Goal: Task Accomplishment & Management: Use online tool/utility

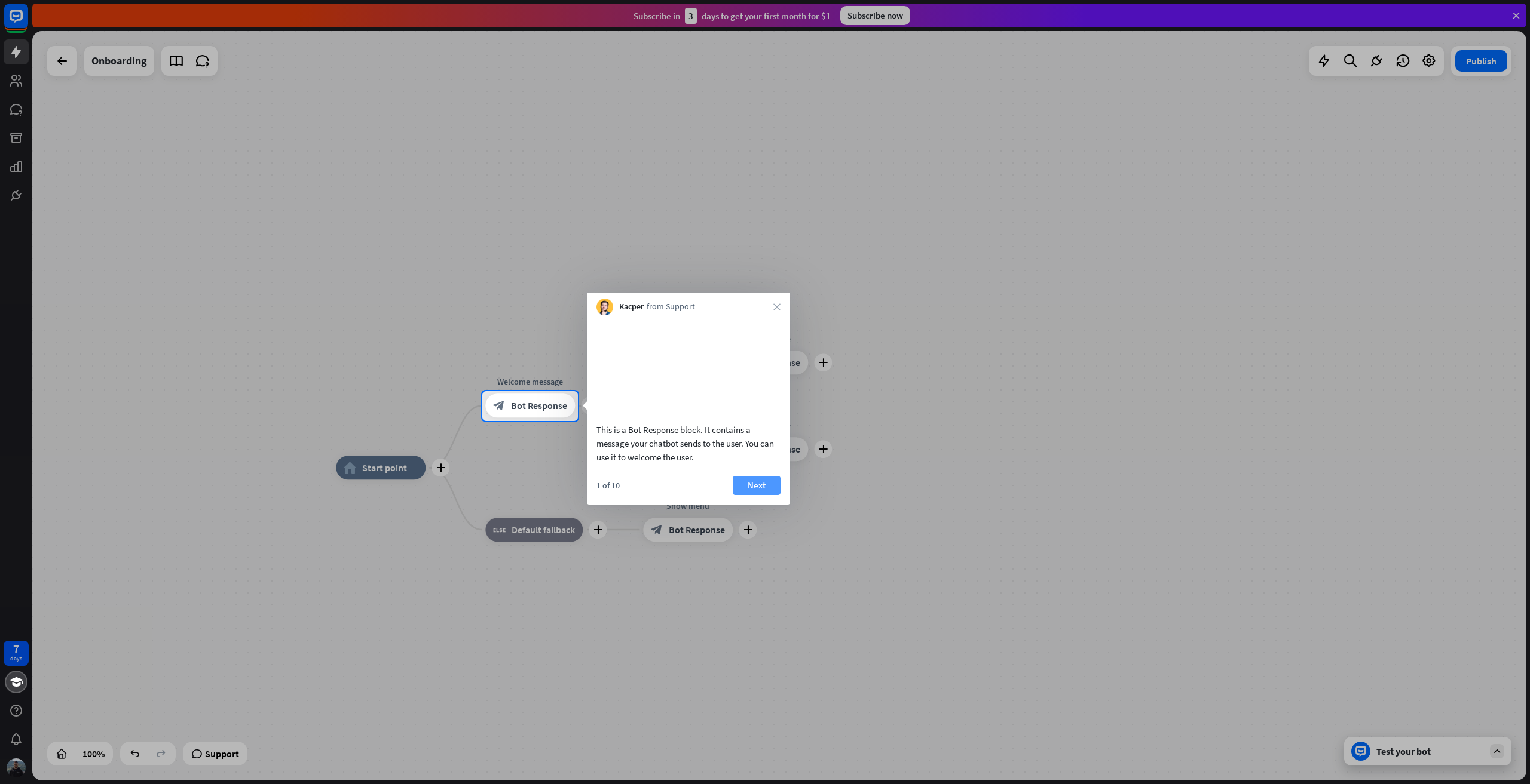
click at [771, 495] on button "Next" at bounding box center [756, 486] width 48 height 19
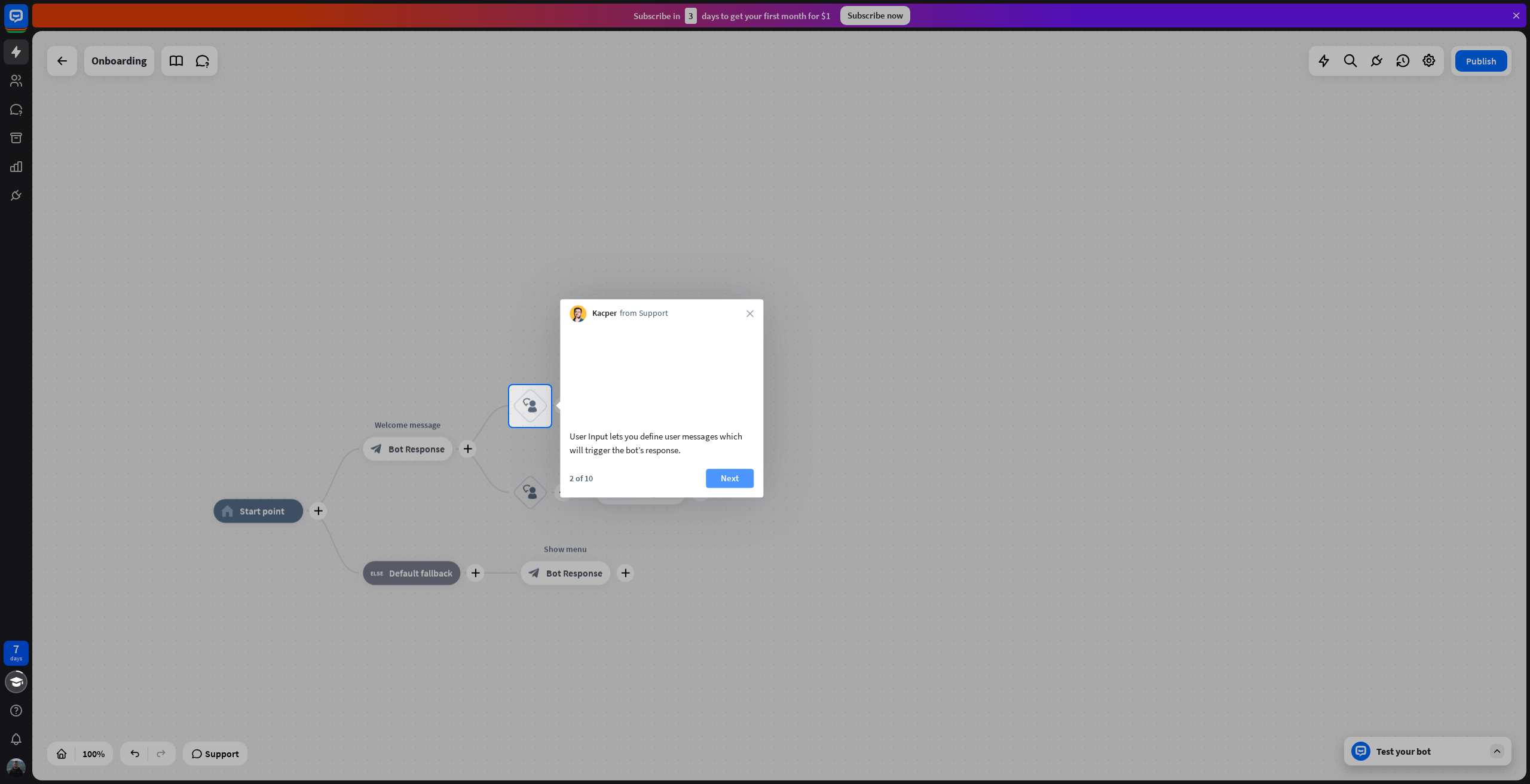
click at [746, 488] on button "Next" at bounding box center [729, 478] width 48 height 19
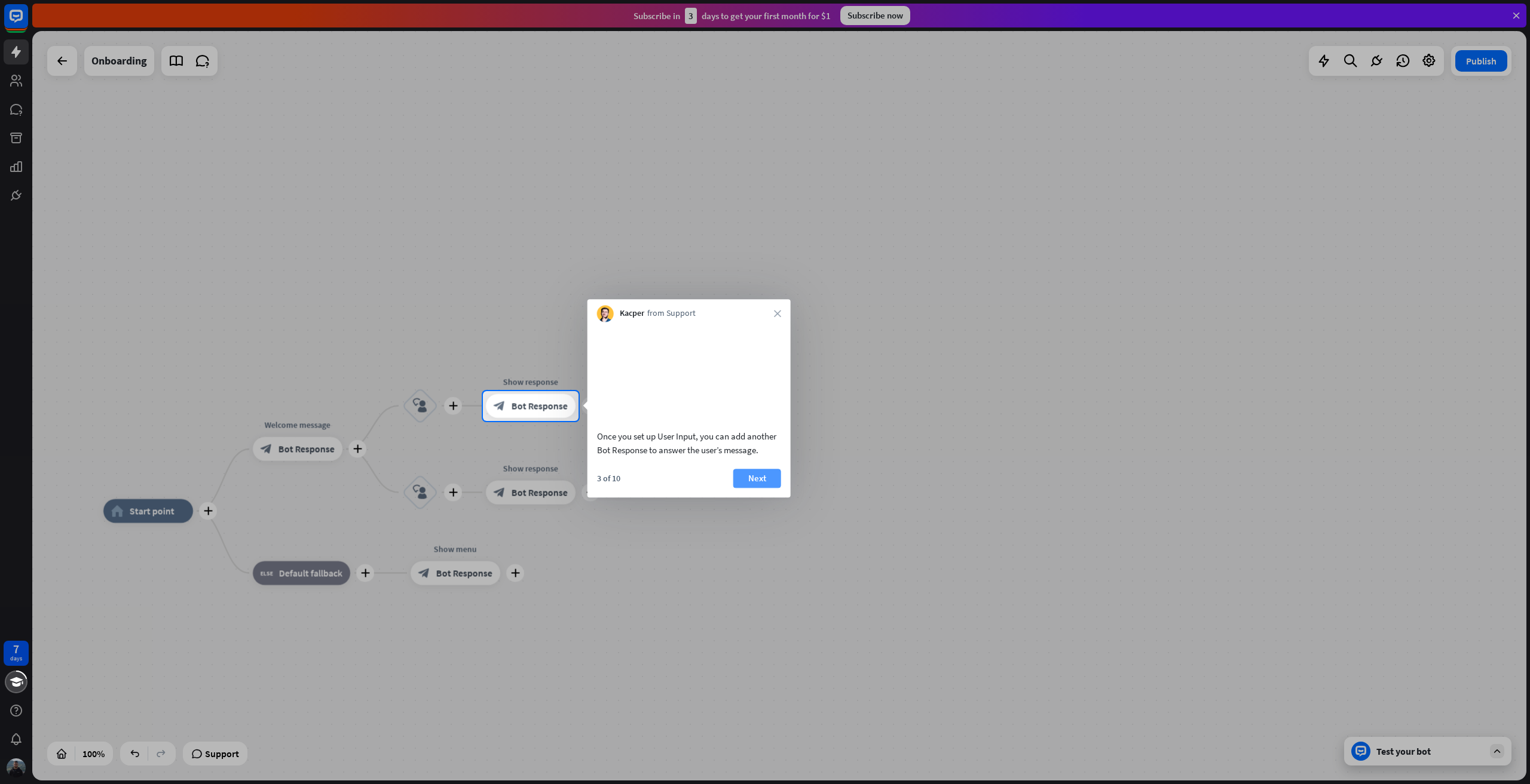
click at [758, 488] on button "Next" at bounding box center [757, 478] width 48 height 19
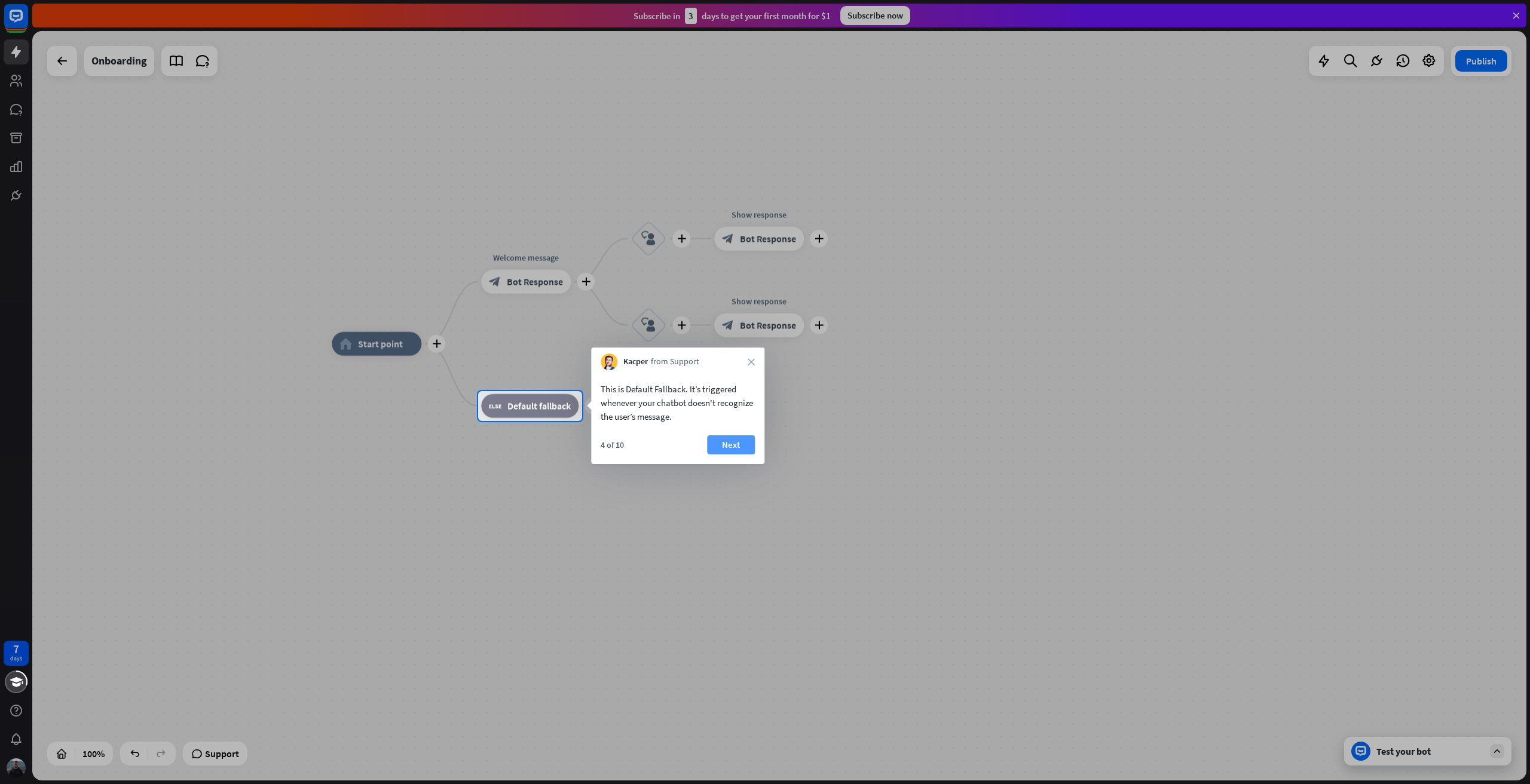
click at [737, 445] on button "Next" at bounding box center [731, 445] width 48 height 19
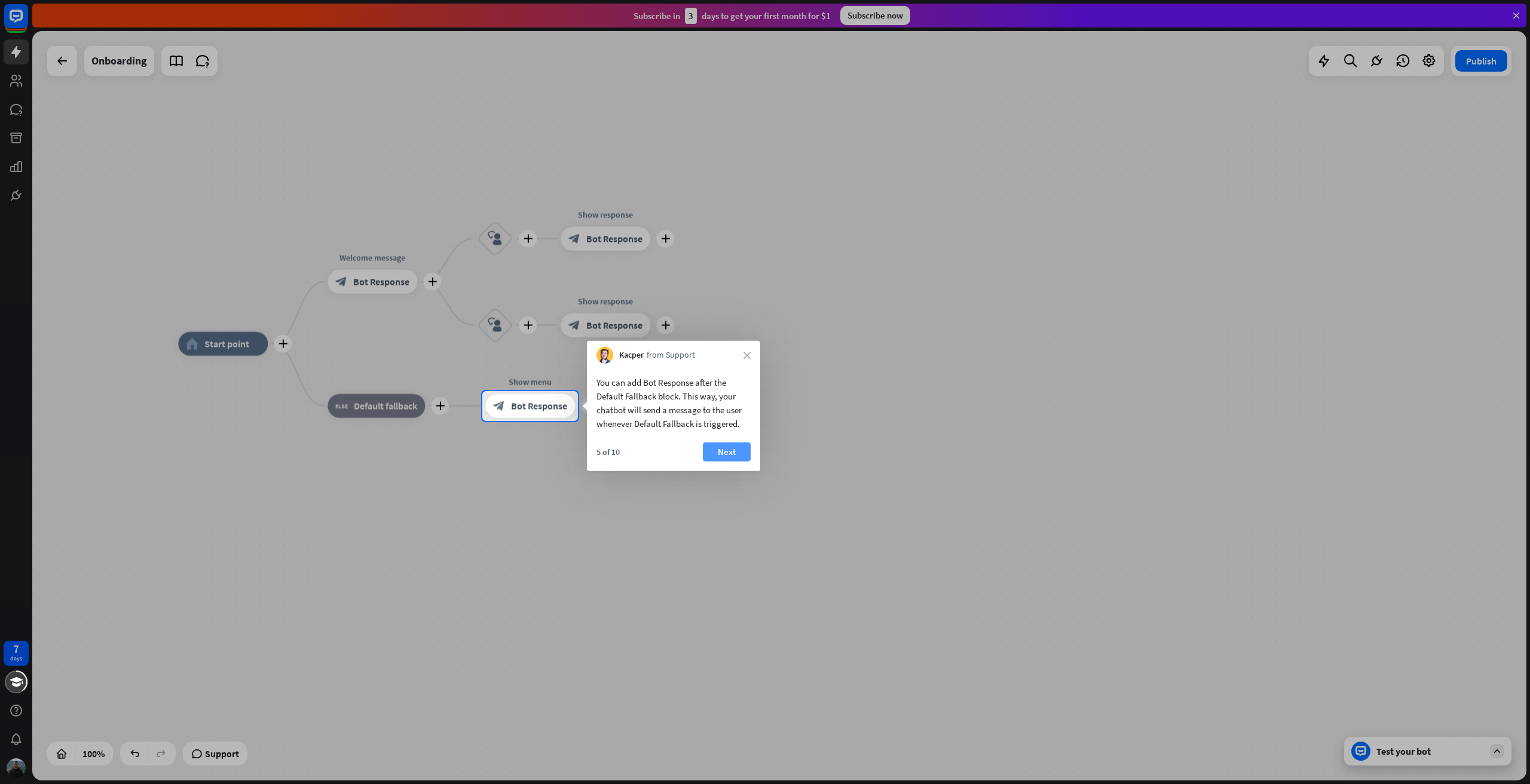
click at [731, 451] on button "Next" at bounding box center [726, 452] width 48 height 19
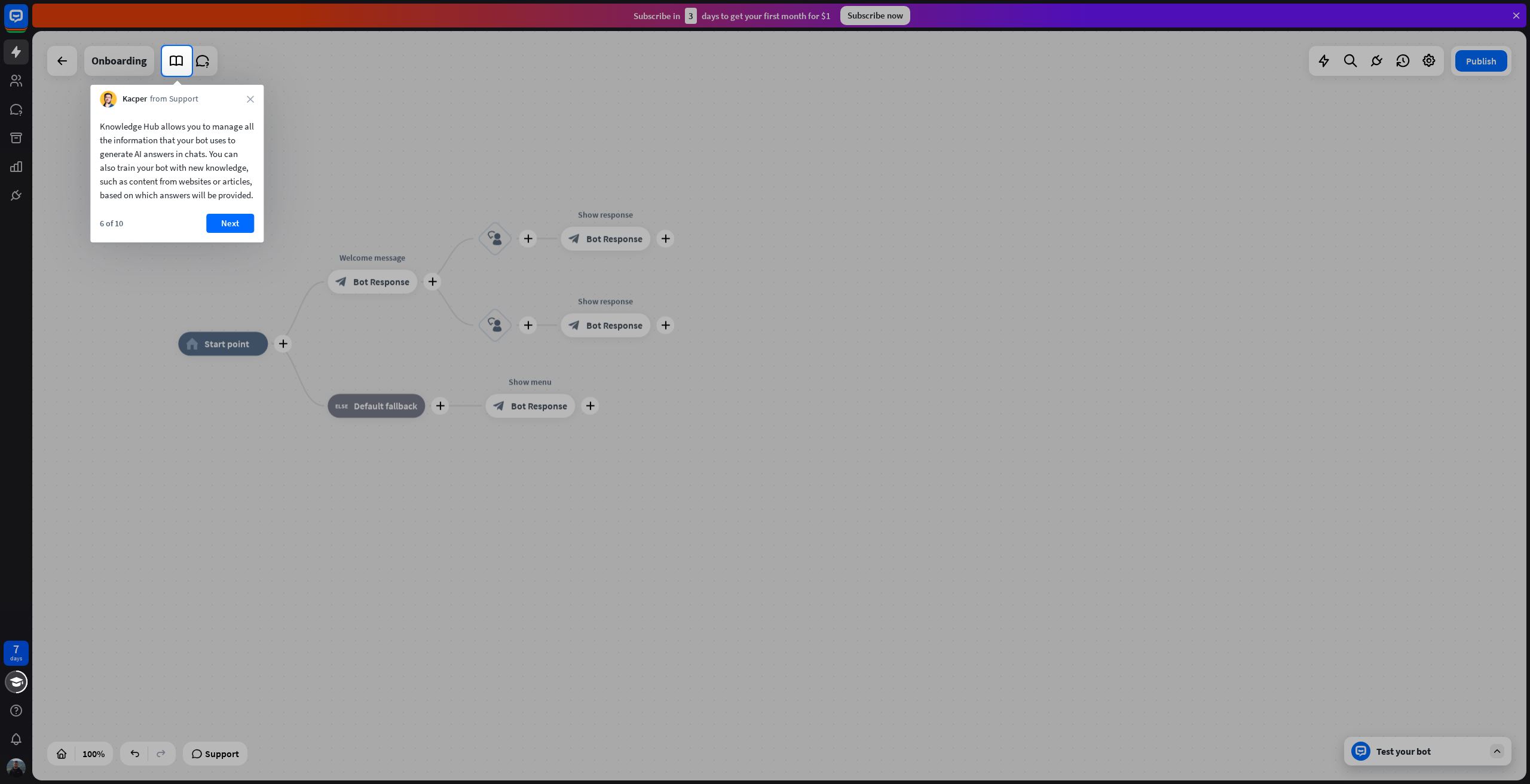
drag, startPoint x: 780, startPoint y: 461, endPoint x: 856, endPoint y: 468, distance: 76.3
click at [856, 468] on div at bounding box center [765, 430] width 1530 height 708
click at [262, 231] on div "6 of 10 Next" at bounding box center [176, 228] width 173 height 29
click at [256, 232] on div "6 of 10 Next" at bounding box center [176, 228] width 173 height 29
click at [250, 233] on button "Next" at bounding box center [230, 223] width 48 height 19
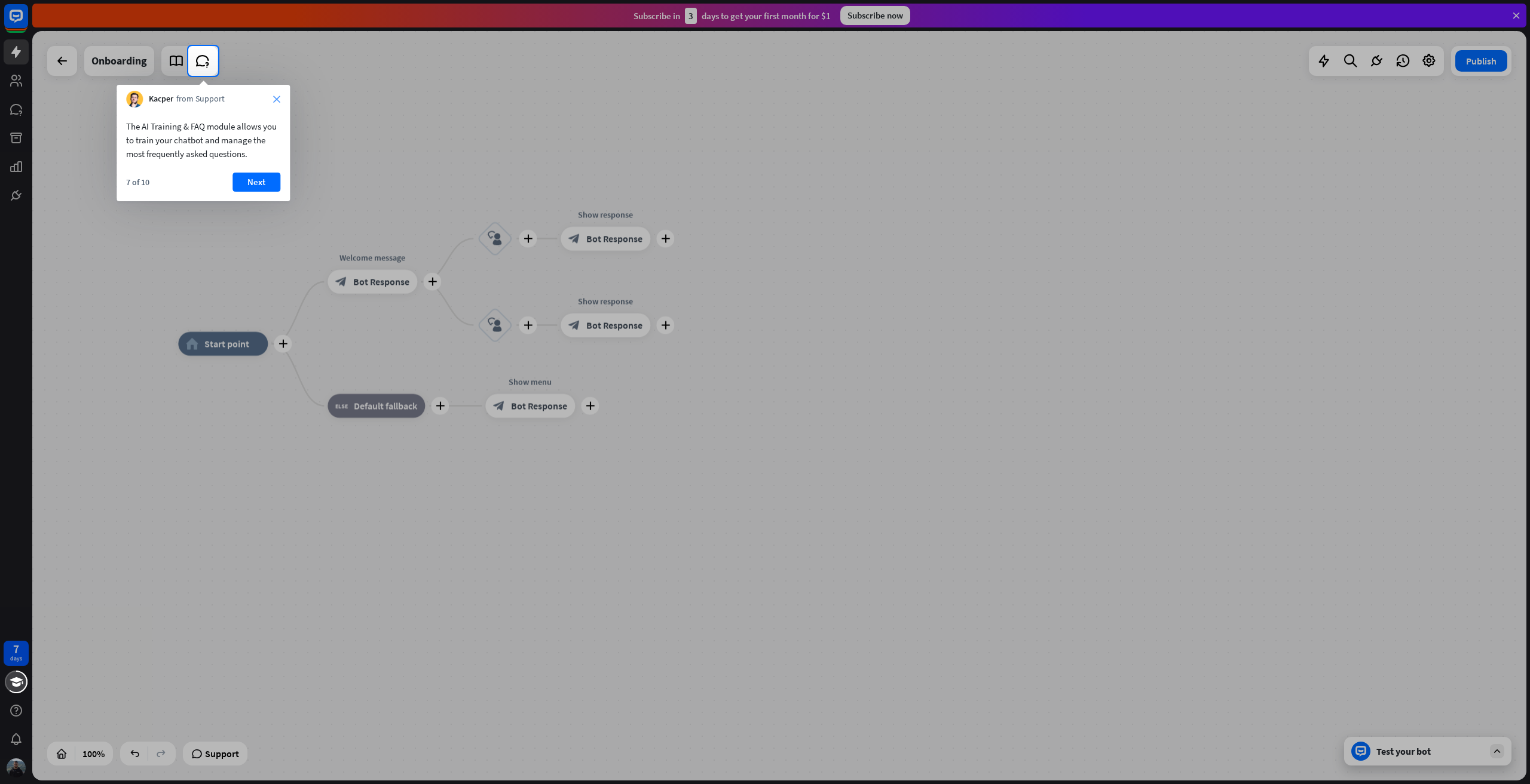
click at [275, 98] on icon "close" at bounding box center [276, 99] width 7 height 7
click at [277, 101] on div "Kacper from Support" at bounding box center [203, 96] width 173 height 23
click at [211, 174] on button "Yes, leave" at bounding box center [243, 176] width 74 height 19
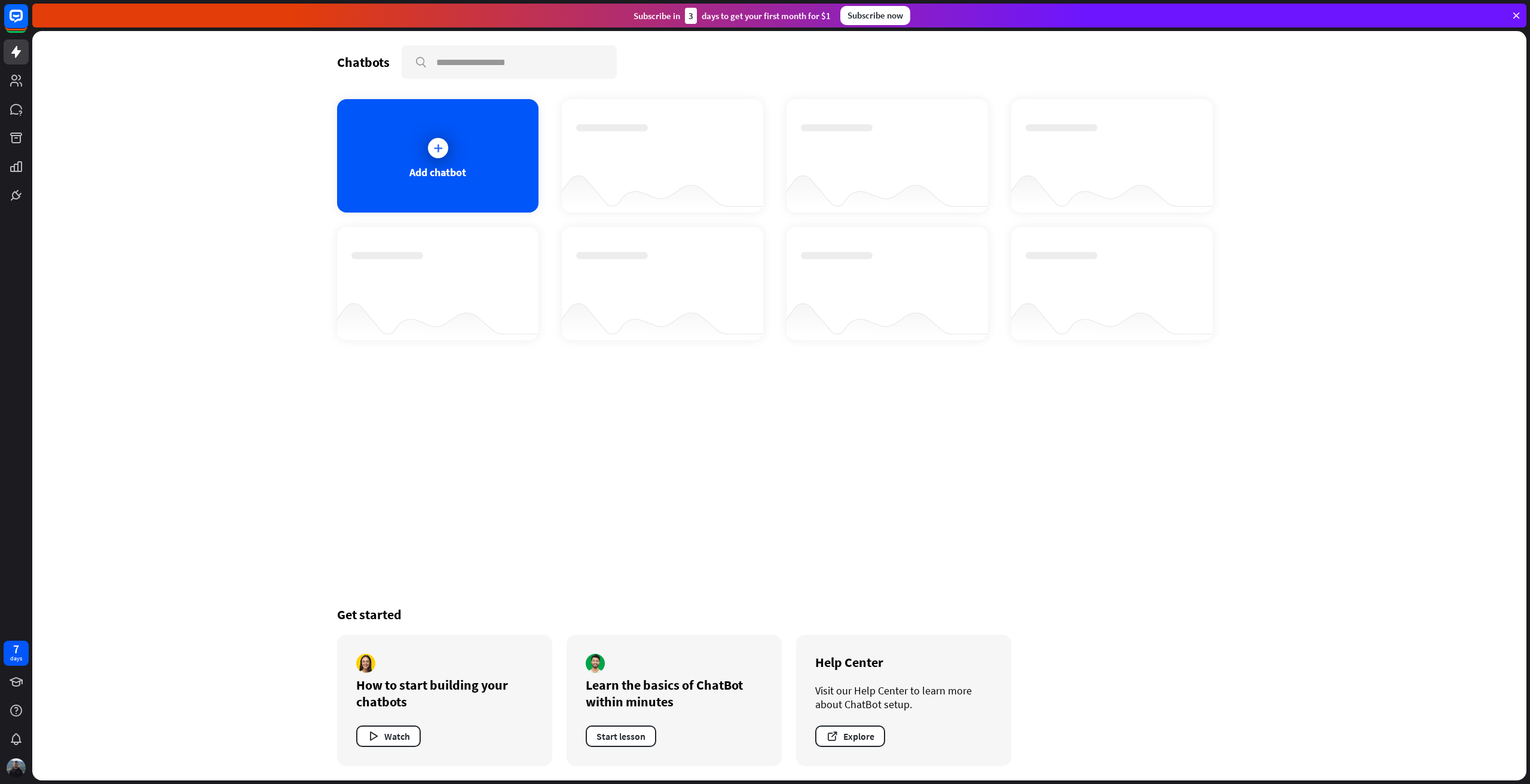
click at [323, 170] on div "Chatbots search Add chatbot Get started How to start building your chatbots Wat…" at bounding box center [779, 406] width 956 height 750
click at [367, 170] on div "Add chatbot" at bounding box center [438, 156] width 201 height 113
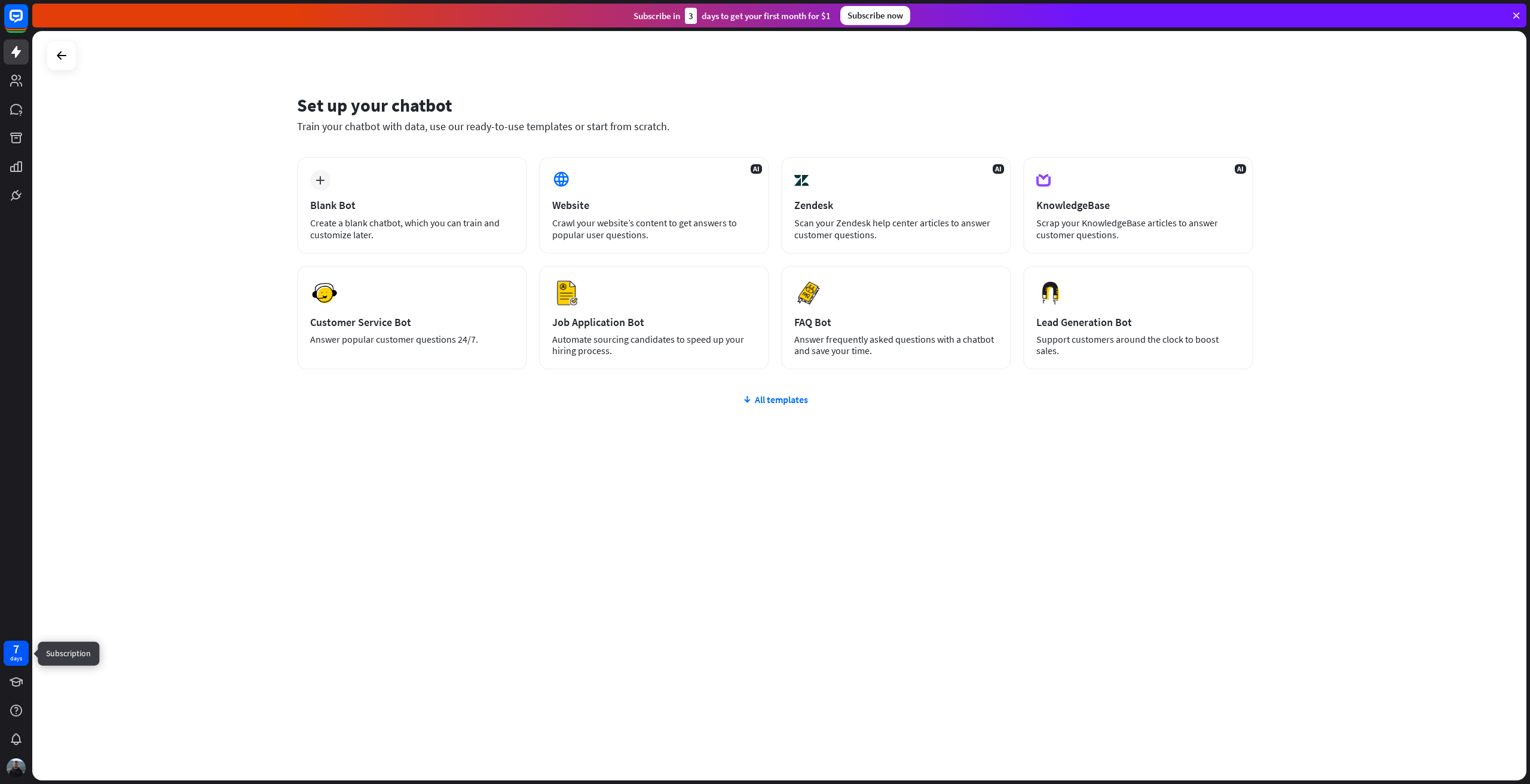
click at [15, 650] on div "7" at bounding box center [16, 649] width 6 height 11
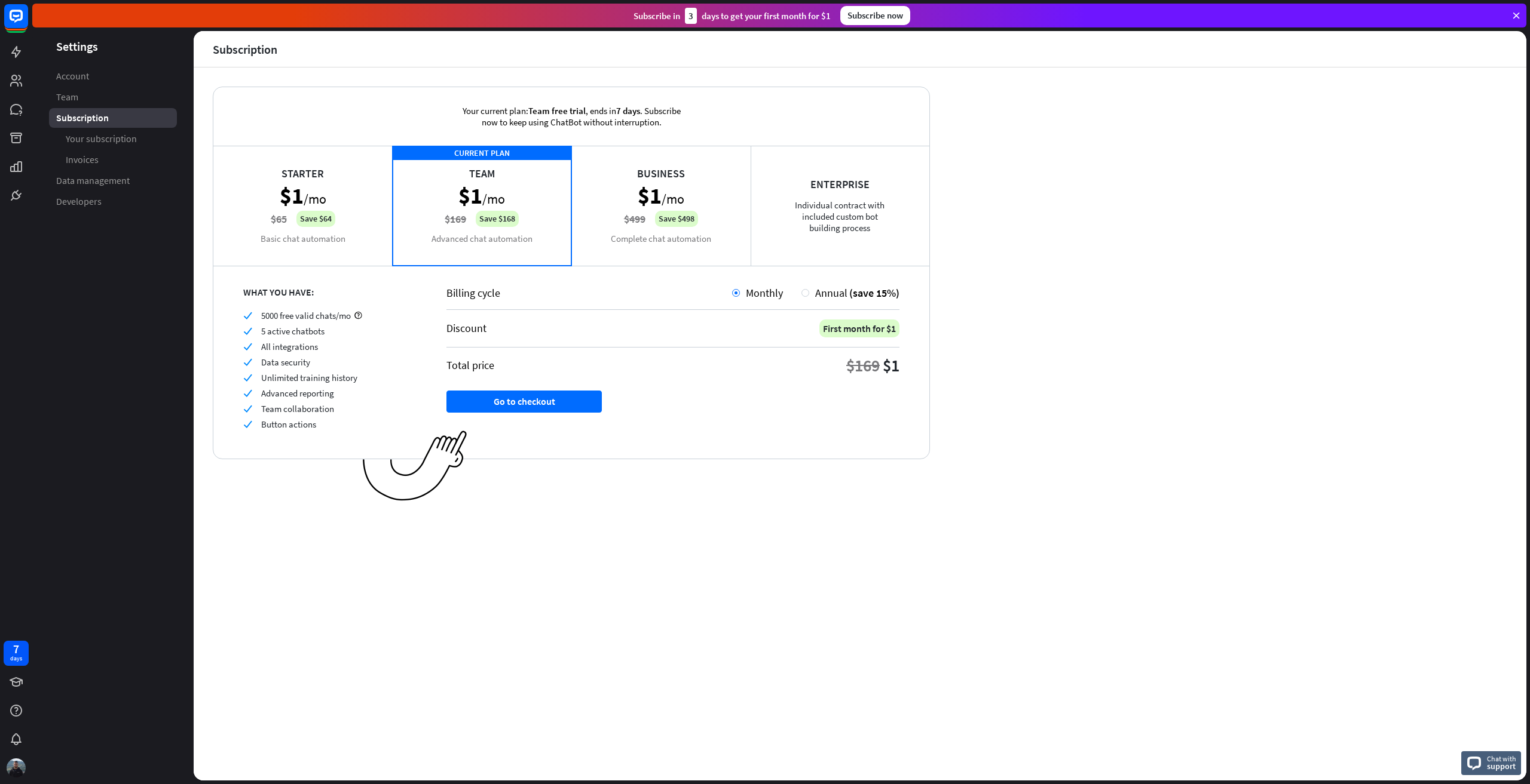
click at [309, 183] on div "Starter $1 /mo $65 Save $64 Basic chat automation" at bounding box center [303, 205] width 179 height 119
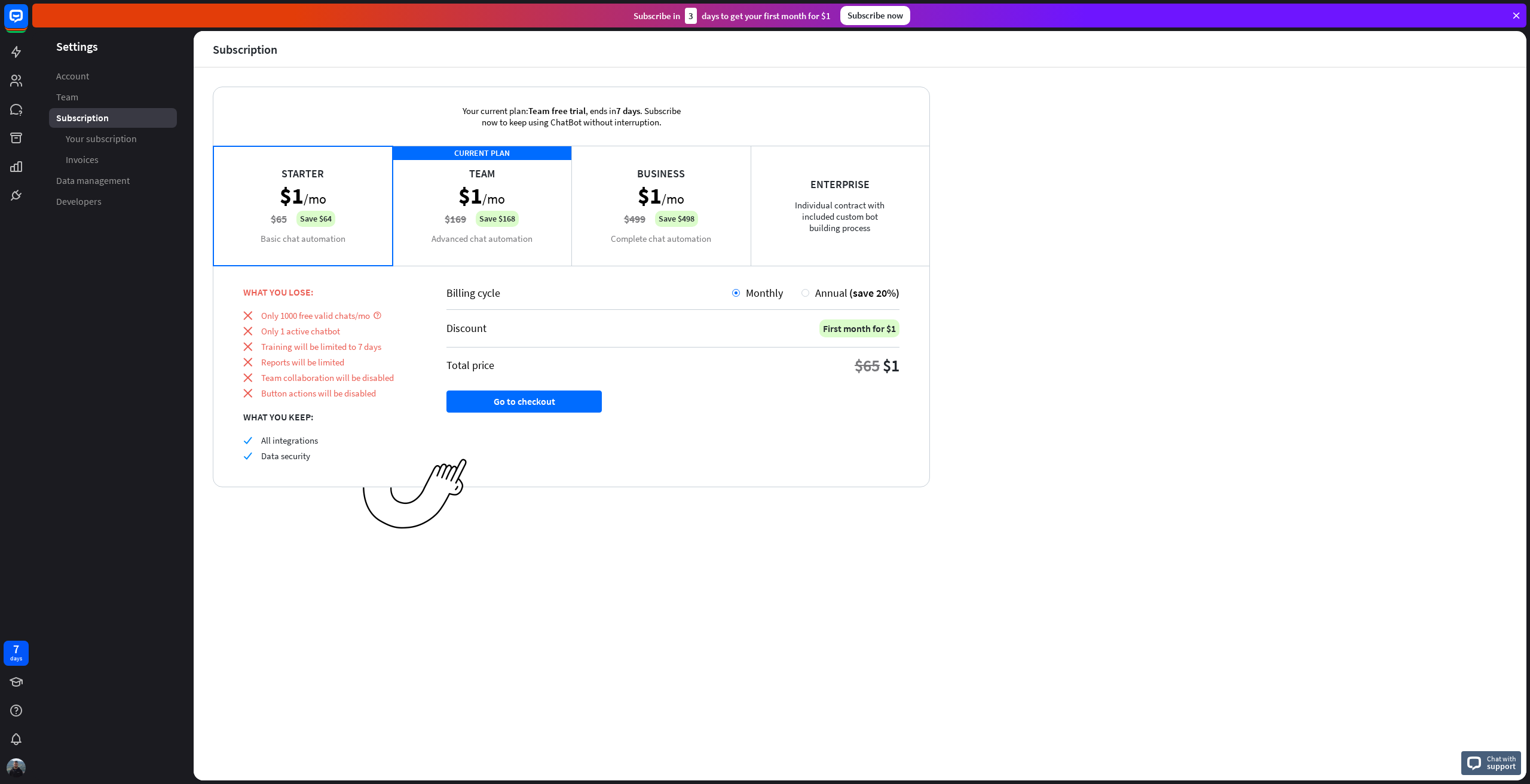
click at [1054, 376] on div "Your current plan: Team free trial , ends [DATE] . Subscribe now to keep using …" at bounding box center [860, 424] width 1333 height 713
click at [538, 200] on div "CURRENT PLAN Team $1 /mo $169 Save $168 Advanced chat automation" at bounding box center [482, 205] width 179 height 119
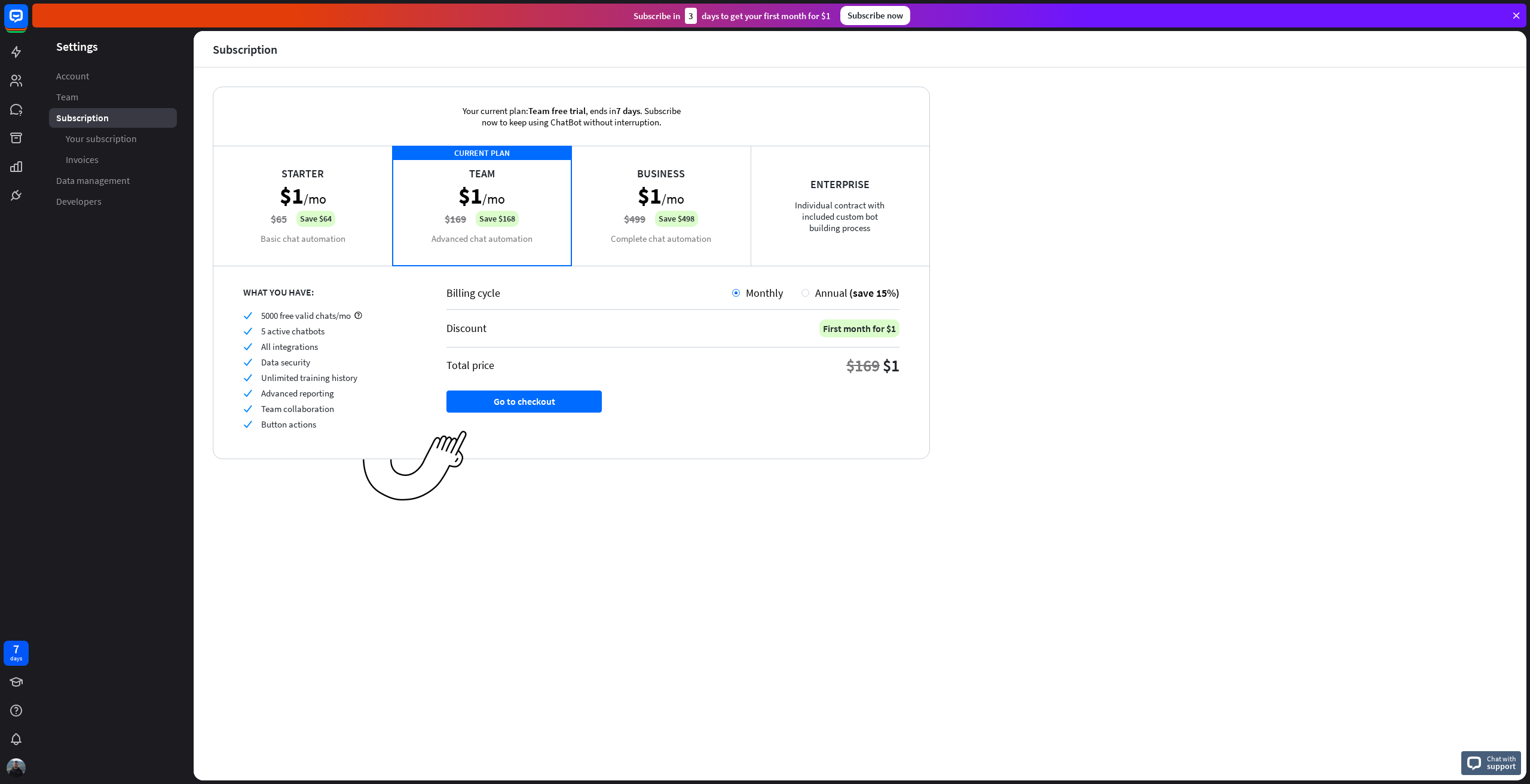
click at [315, 190] on div "Starter $1 /mo $65 Save $64 Basic chat automation" at bounding box center [303, 205] width 179 height 119
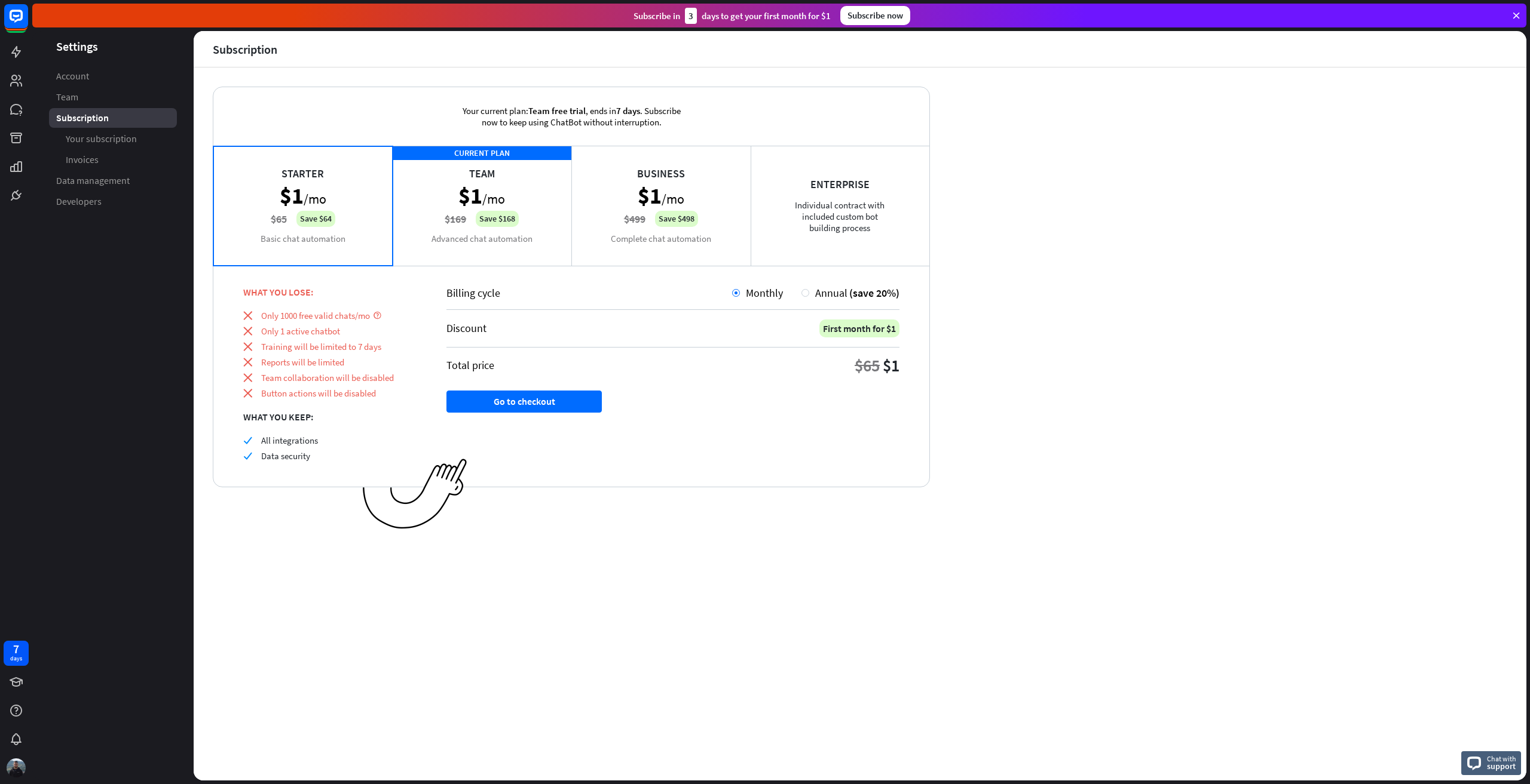
click at [540, 223] on div "CURRENT PLAN Team $1 /mo $169 Save $168 Advanced chat automation" at bounding box center [482, 205] width 179 height 119
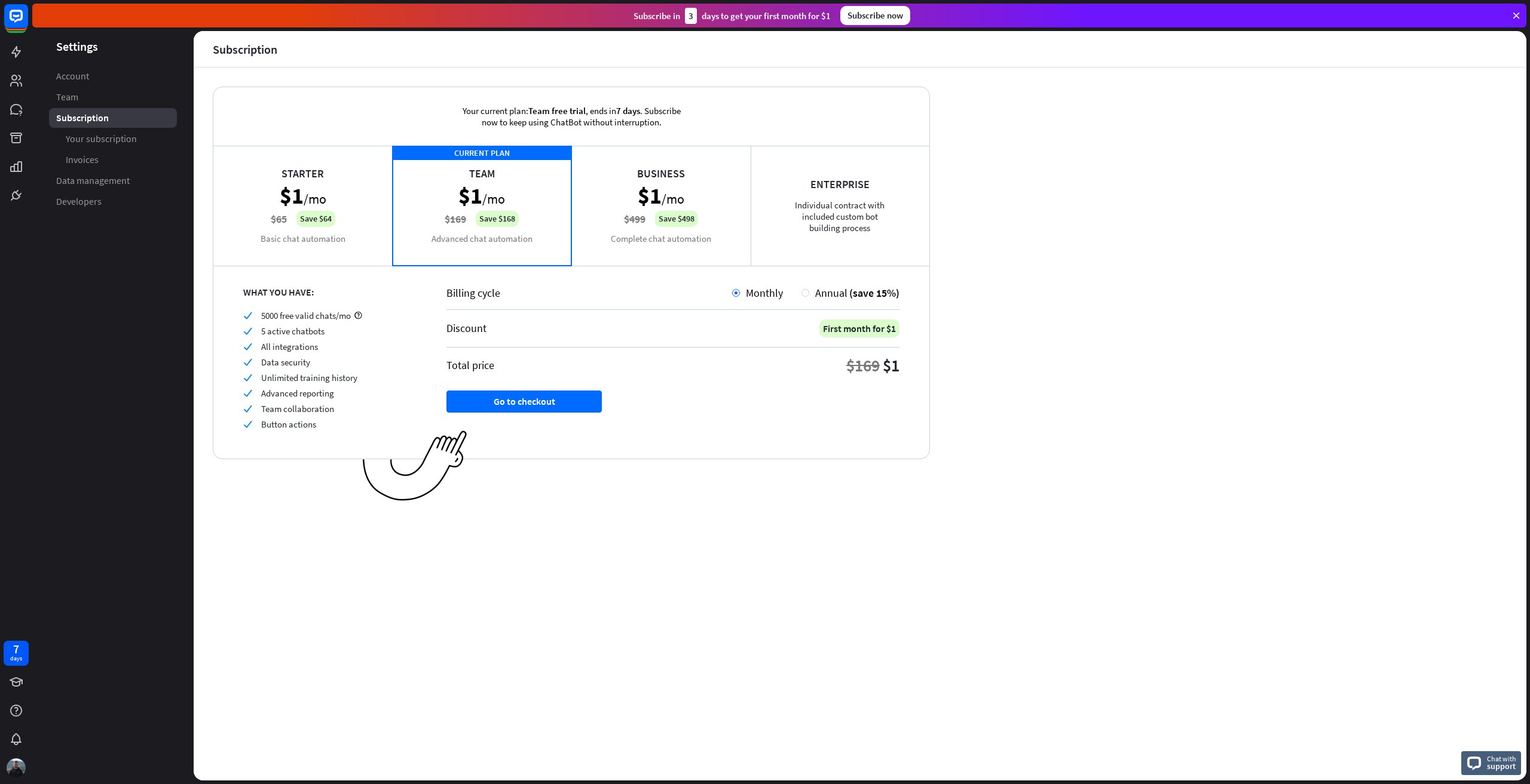
click at [242, 101] on div "Your current plan: Team free trial , ends [DATE] . Subscribe now to keep using …" at bounding box center [571, 116] width 716 height 58
click at [703, 178] on div "Business $1 /mo $499 Save $498 Complete chat automation" at bounding box center [660, 205] width 179 height 119
click at [505, 310] on div "Discount First month for $1" at bounding box center [672, 329] width 453 height 38
click at [525, 243] on div "CURRENT PLAN Team $1 /mo $169 Save $168 Advanced chat automation" at bounding box center [482, 205] width 179 height 119
click at [861, 290] on span "(save 15%)" at bounding box center [874, 293] width 50 height 13
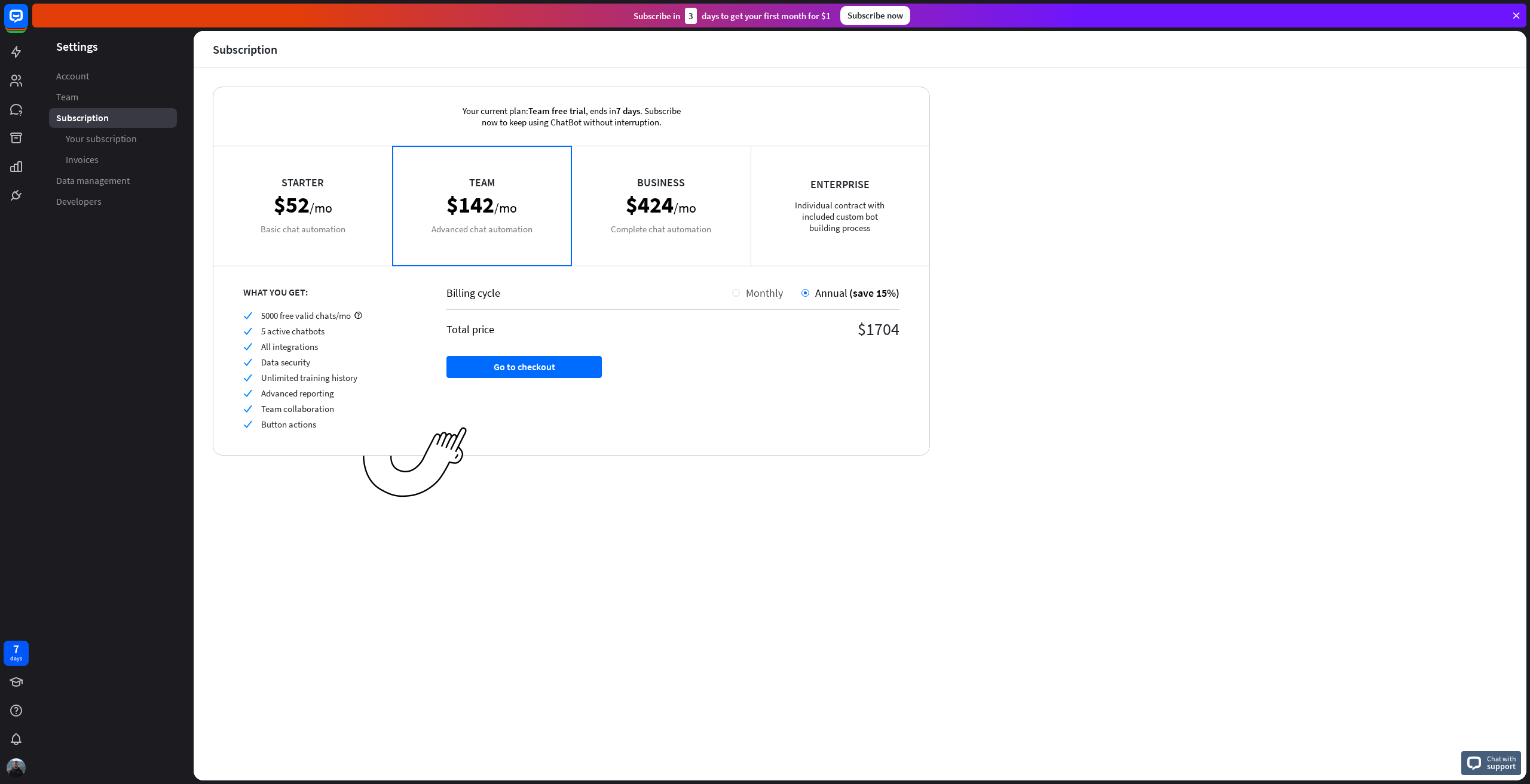
click at [762, 290] on span "Monthly" at bounding box center [764, 293] width 37 height 13
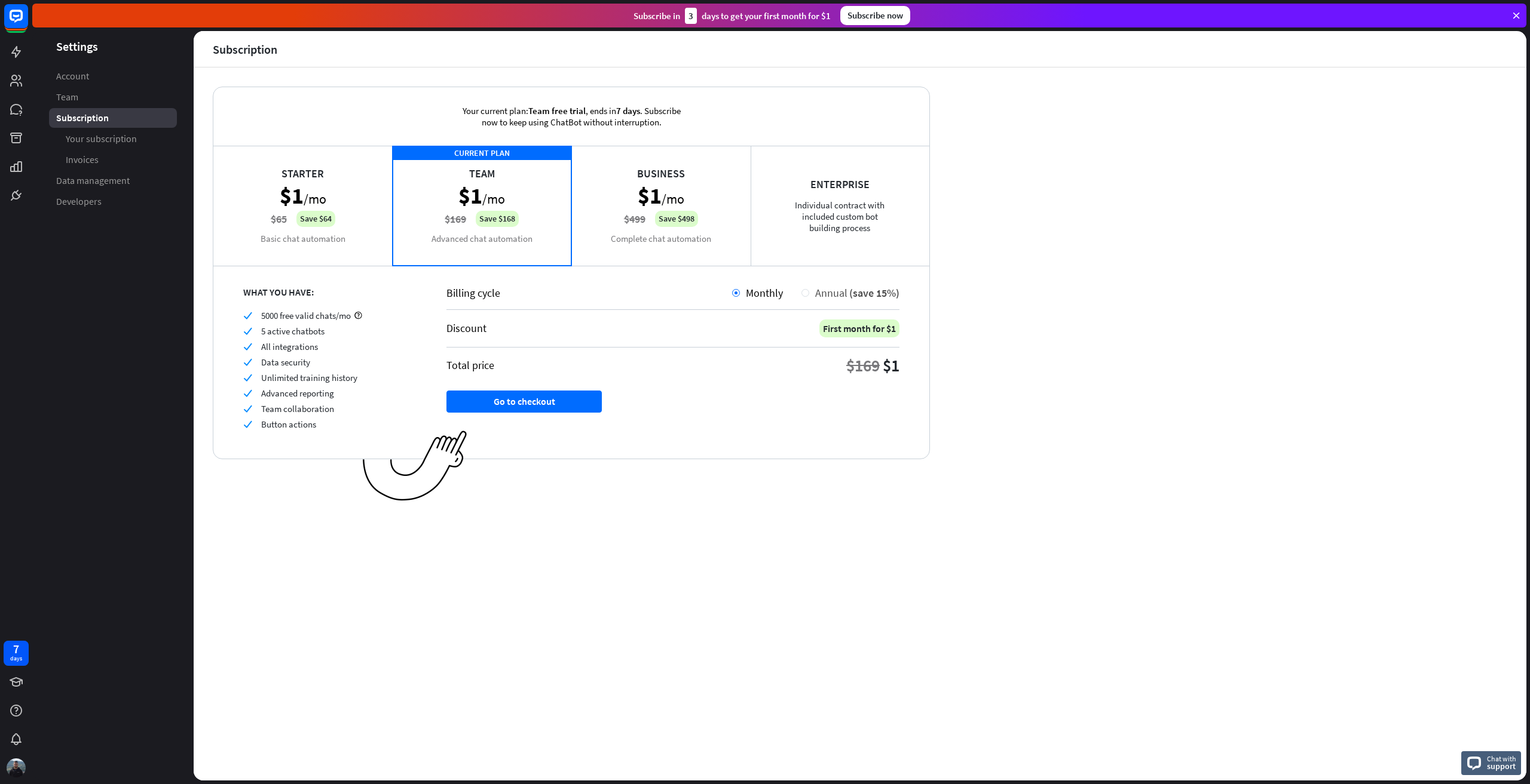
click at [823, 292] on span "Annual" at bounding box center [831, 293] width 32 height 13
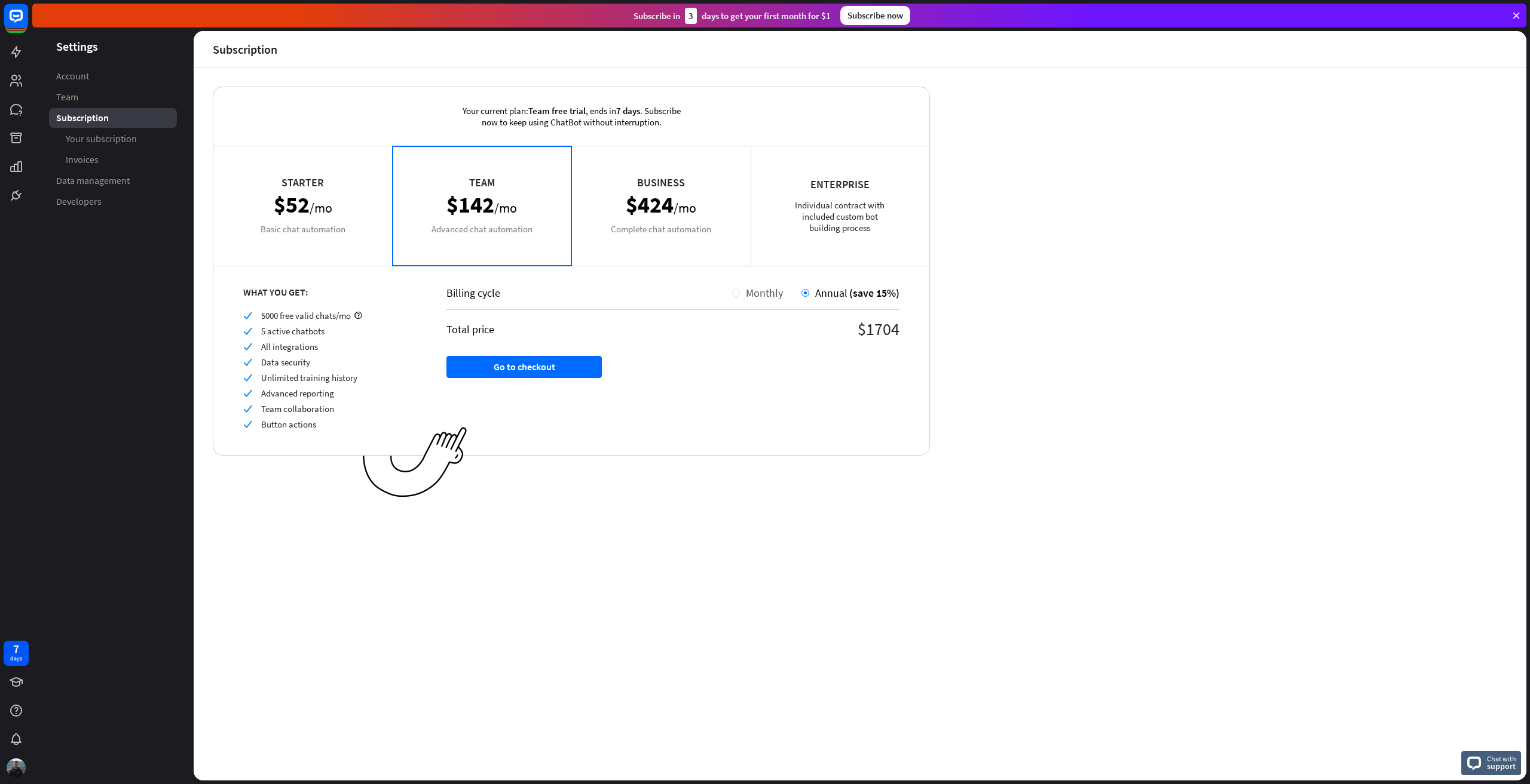
click at [774, 294] on span "Monthly" at bounding box center [764, 293] width 37 height 13
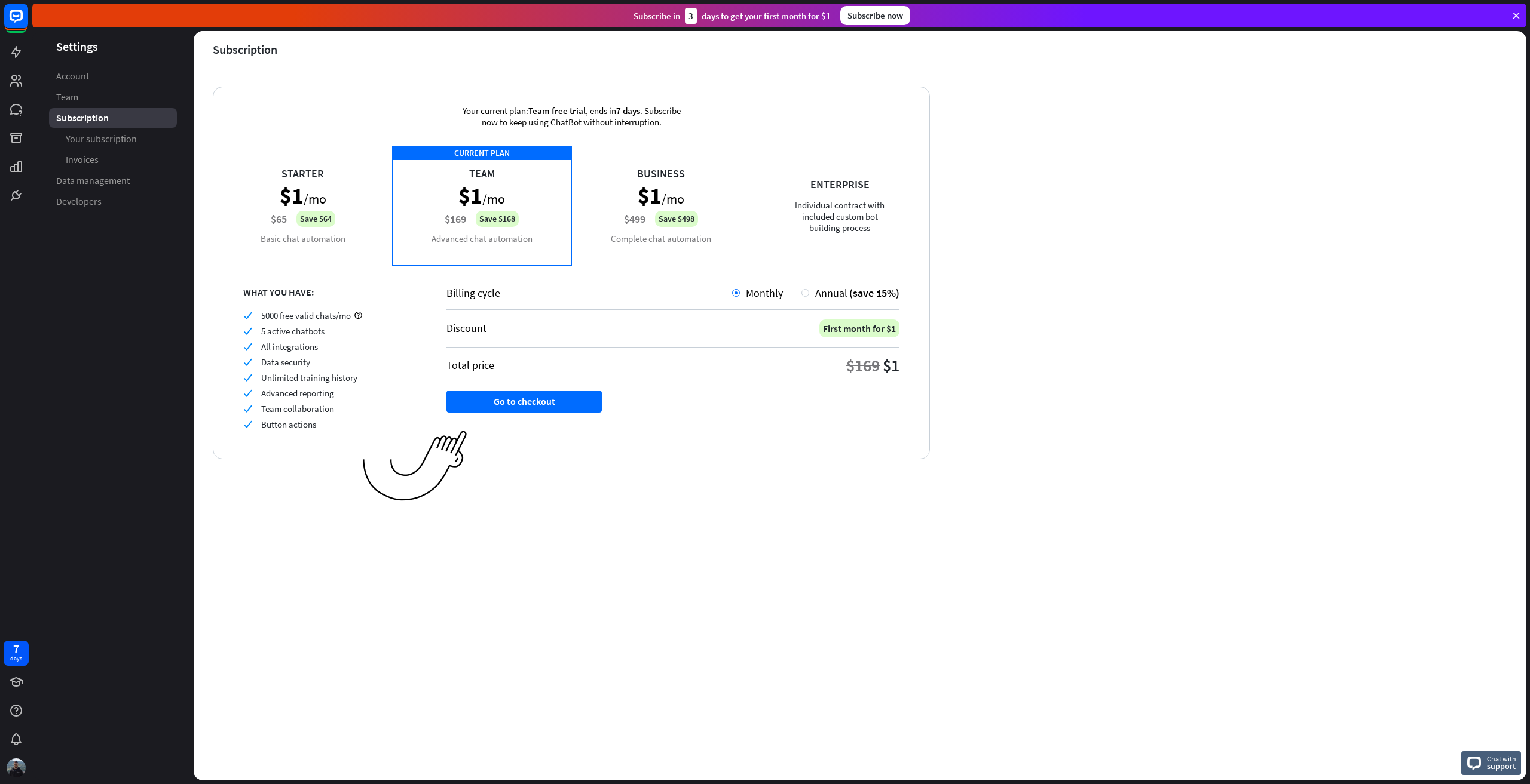
click at [1090, 192] on div "Your current plan: Team free trial , ends [DATE] . Subscribe now to keep using …" at bounding box center [860, 424] width 1333 height 713
click at [709, 194] on div "Business $1 /mo $499 Save $498 Complete chat automation" at bounding box center [660, 205] width 179 height 119
click at [478, 192] on div "CURRENT PLAN Team $1 /mo $169 Save $168 Advanced chat automation" at bounding box center [482, 205] width 179 height 119
click at [625, 205] on div "Business $1 /mo $499 Save $498 Complete chat automation" at bounding box center [660, 205] width 179 height 119
click at [520, 215] on div "CURRENT PLAN Team $1 /mo $169 Save $168 Advanced chat automation" at bounding box center [482, 205] width 179 height 119
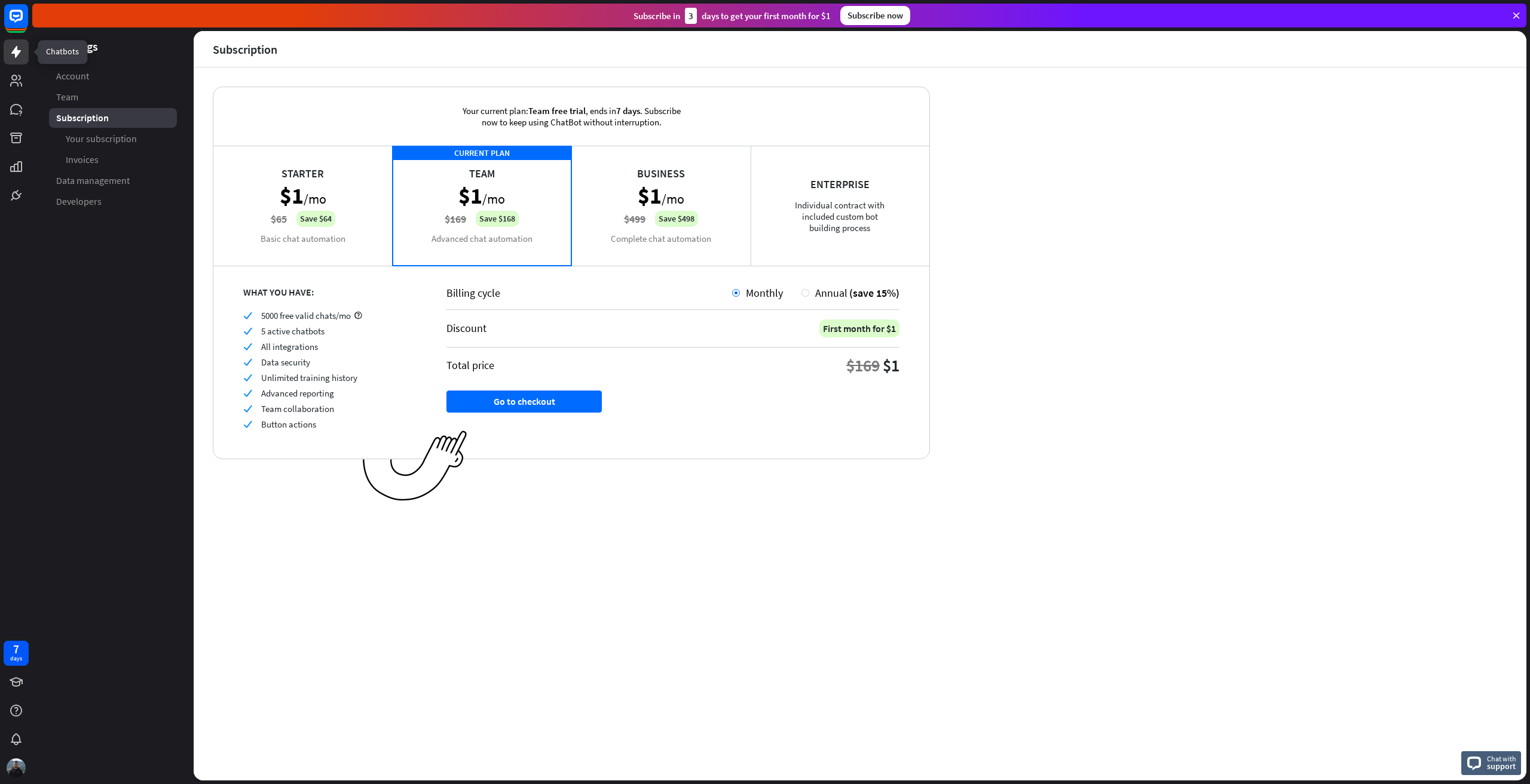
click at [14, 46] on icon at bounding box center [15, 52] width 14 height 14
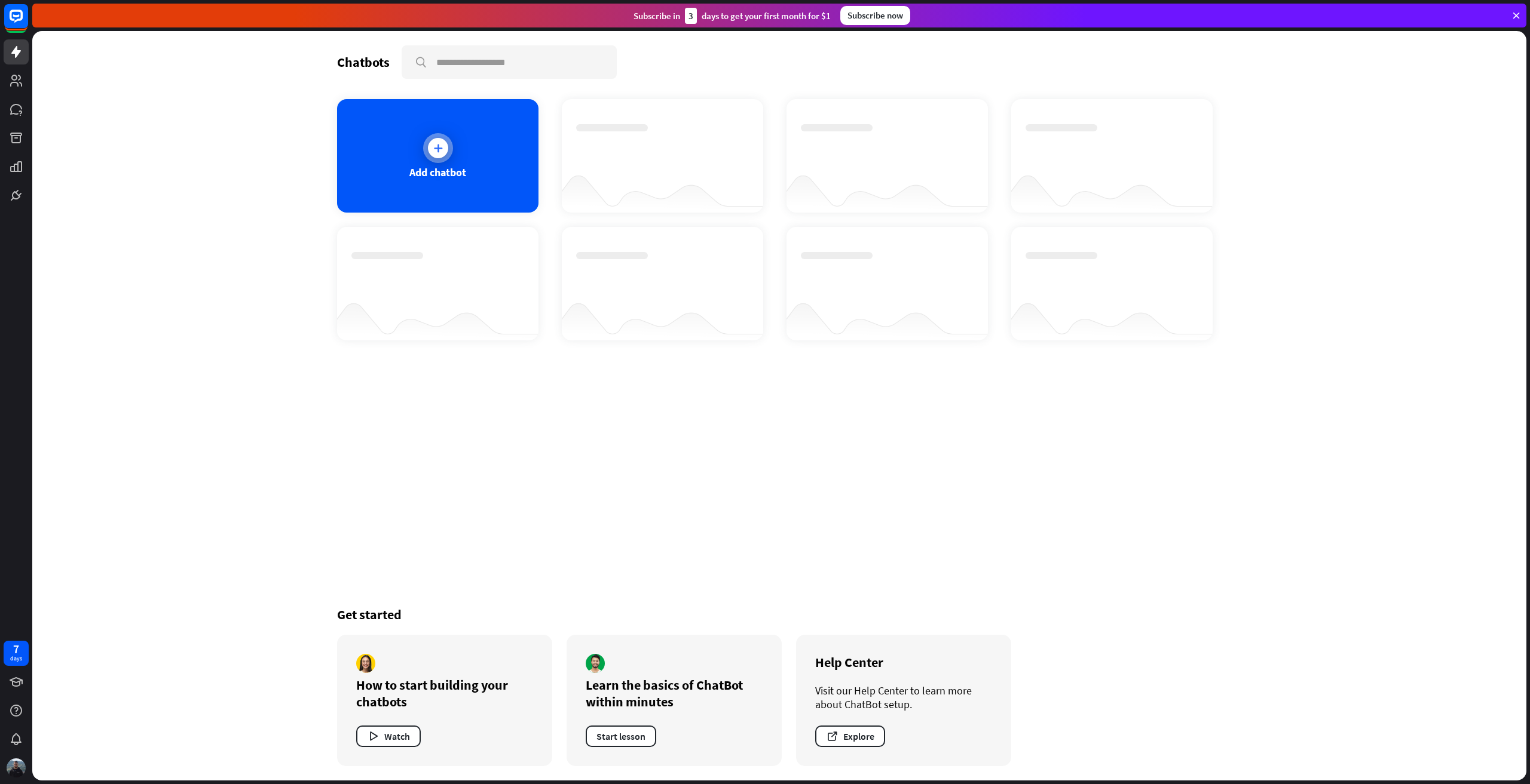
click at [489, 168] on div "Add chatbot" at bounding box center [438, 156] width 201 height 113
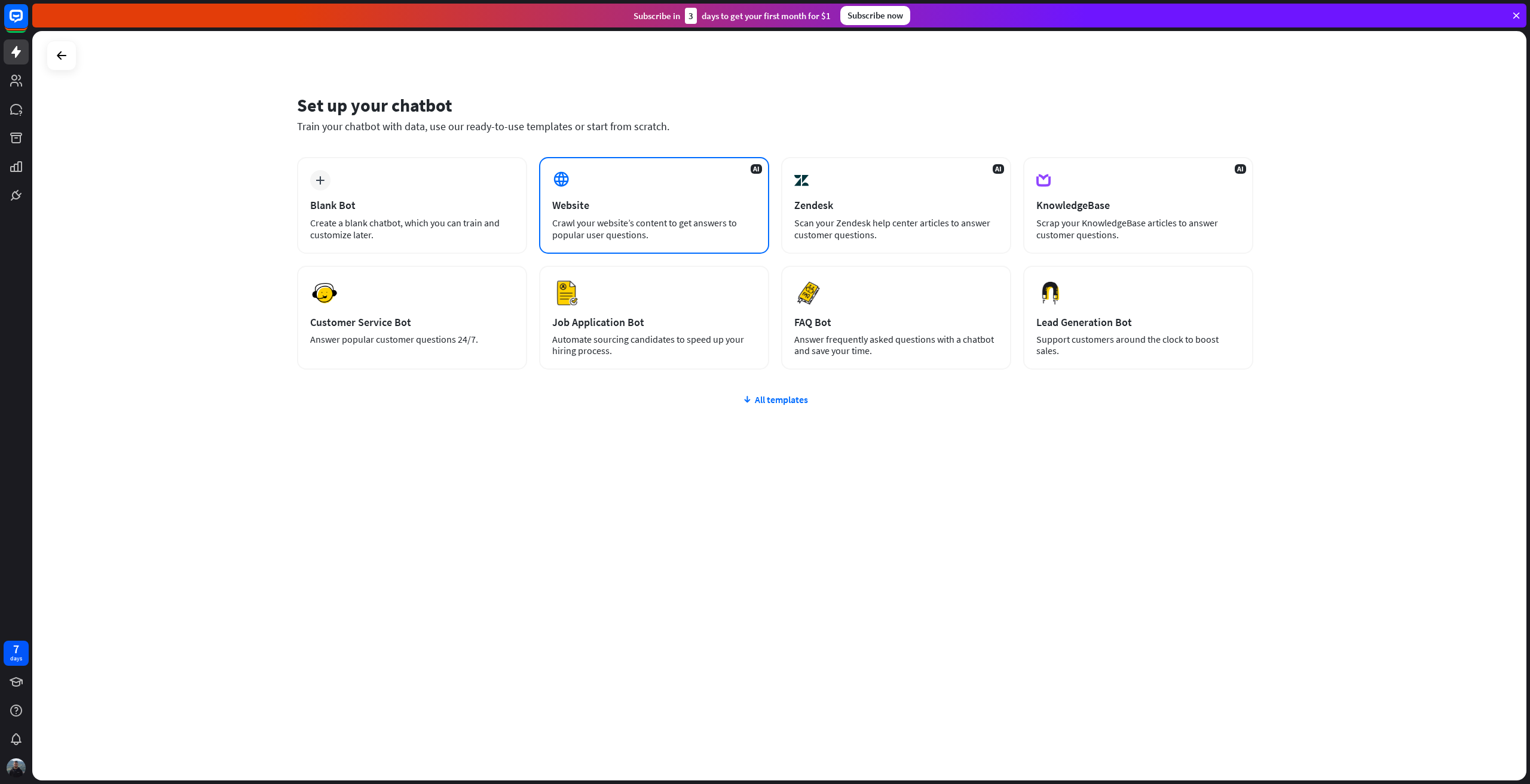
click at [555, 237] on div "Crawl your website’s content to get answers to popular user questions." at bounding box center [654, 229] width 204 height 24
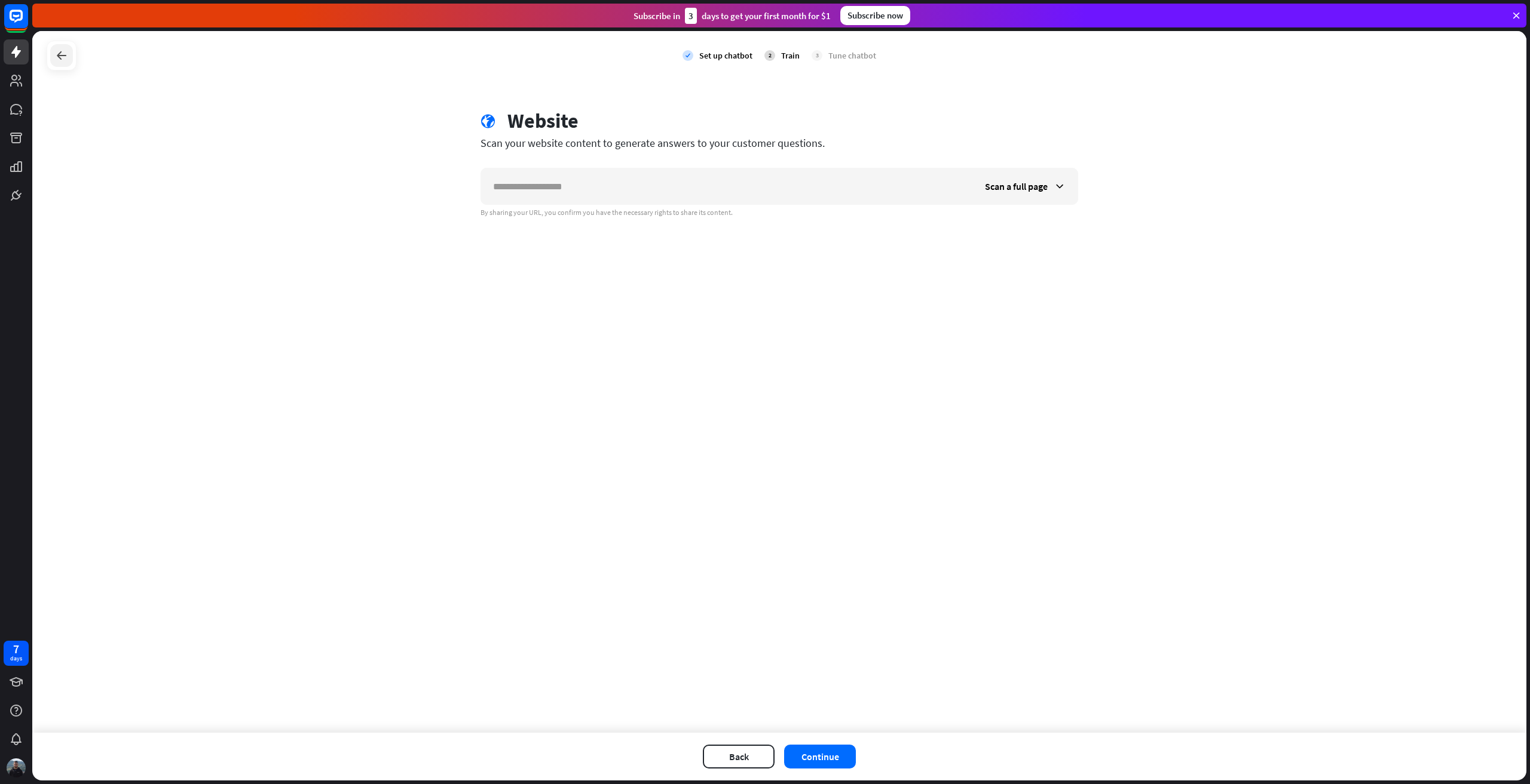
click at [68, 60] on div at bounding box center [62, 56] width 23 height 23
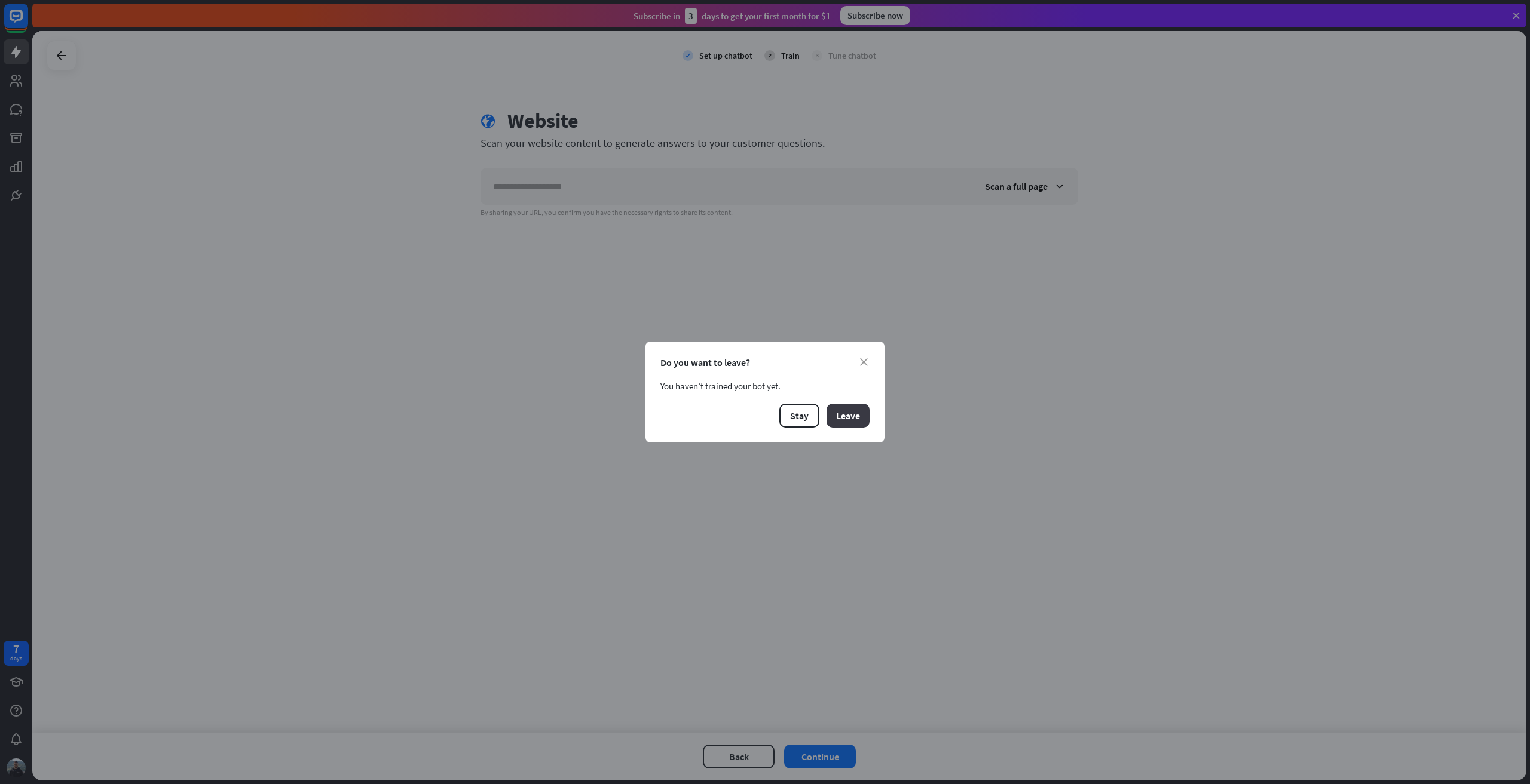
click at [831, 420] on button "Leave" at bounding box center [848, 416] width 43 height 24
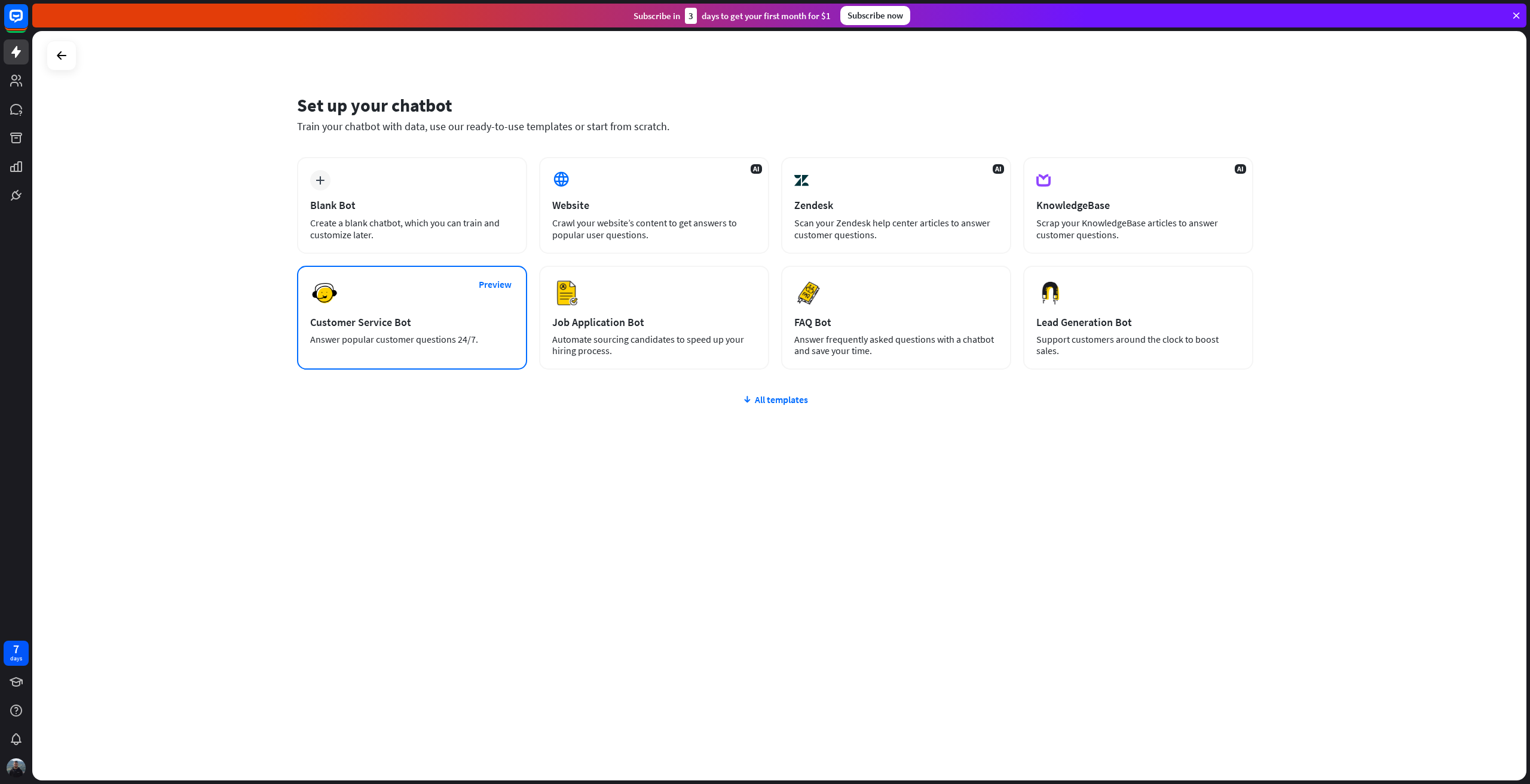
click at [430, 330] on div "Preview Customer Service Bot Answer popular customer questions 24/7." at bounding box center [412, 317] width 230 height 104
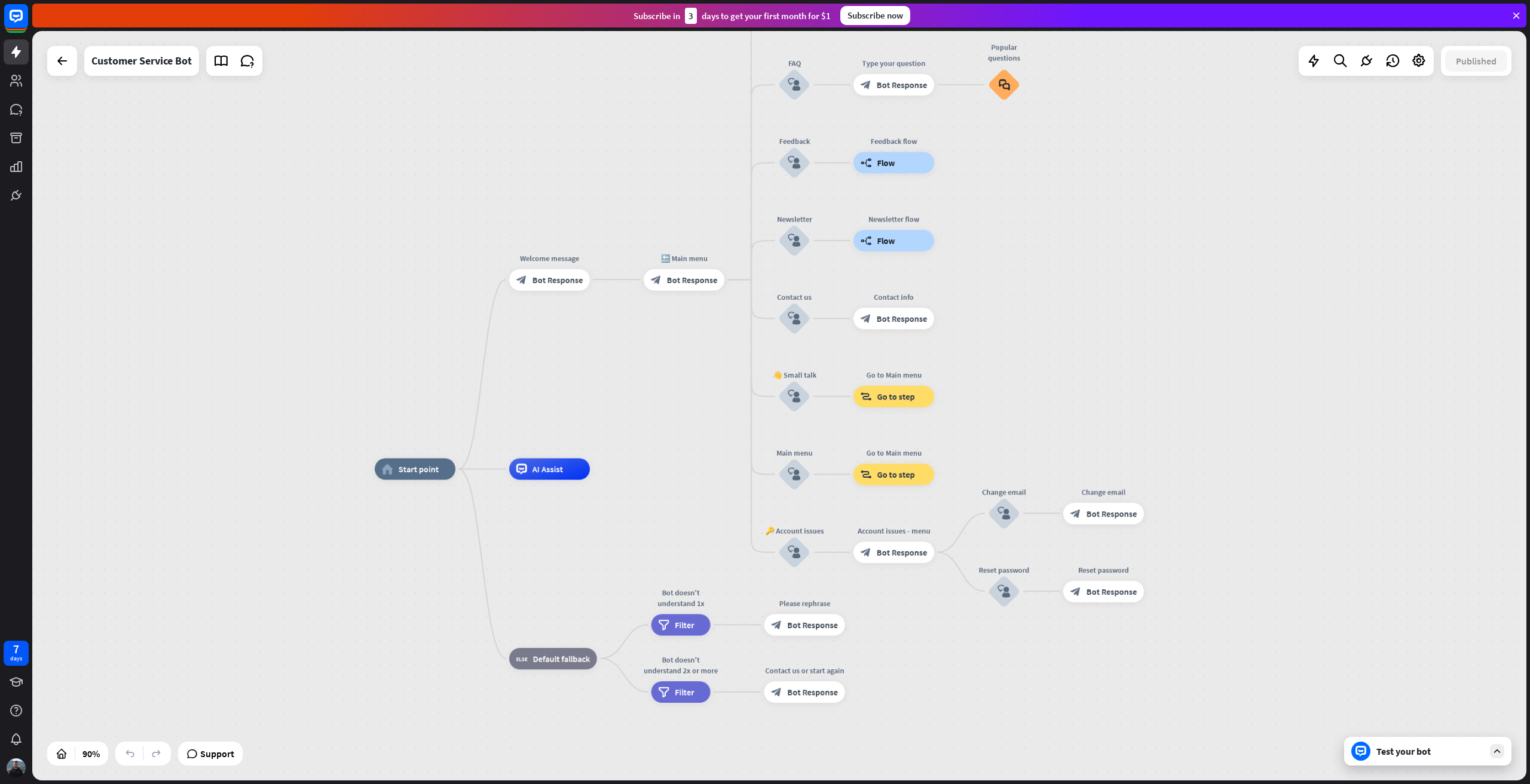
drag, startPoint x: 1278, startPoint y: 235, endPoint x: 1233, endPoint y: 331, distance: 106.0
click at [1233, 331] on div "home_2 Start point Welcome message block_bot_response Bot Response 🔙 Main menu …" at bounding box center [779, 406] width 1494 height 750
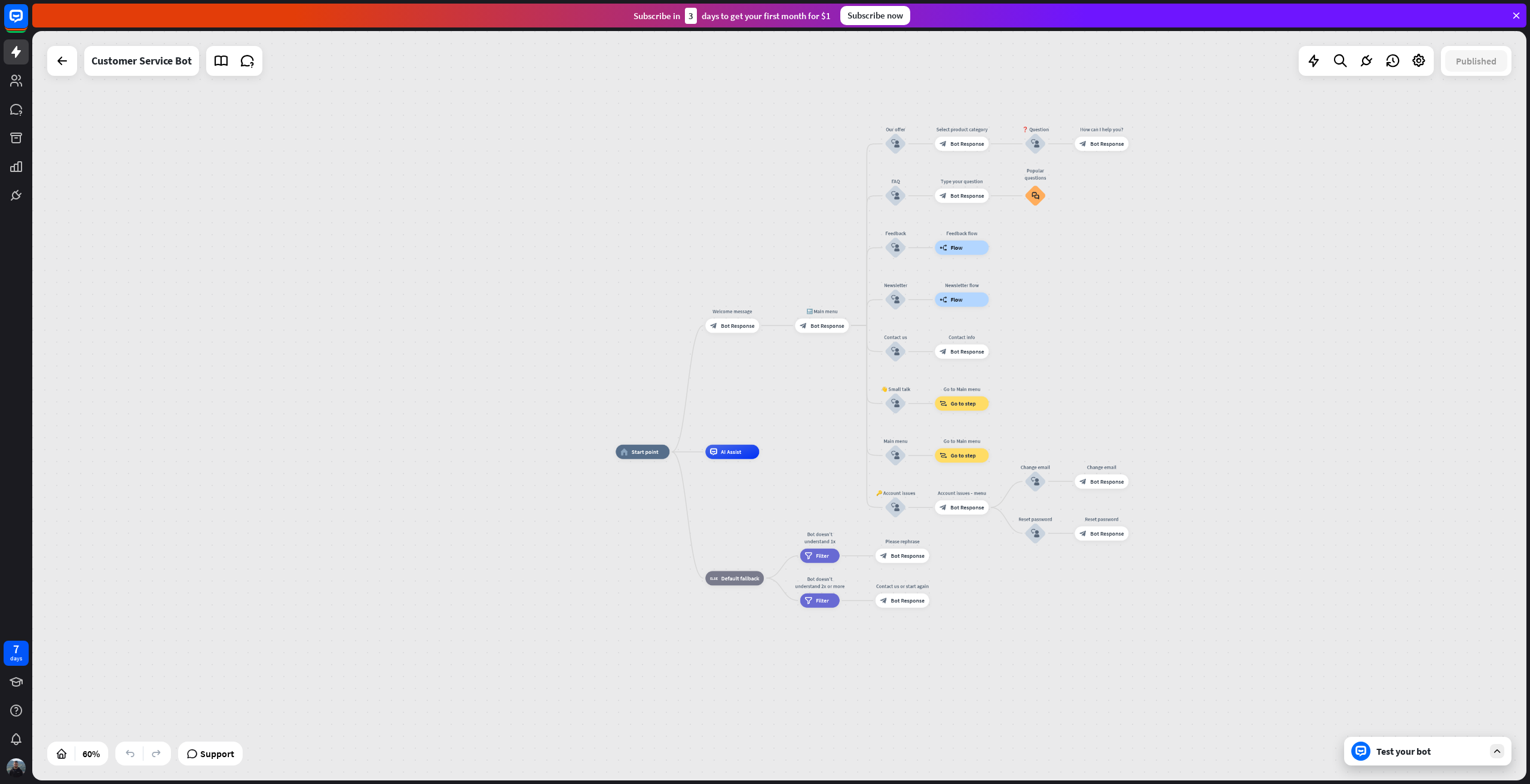
drag, startPoint x: 1258, startPoint y: 320, endPoint x: 1216, endPoint y: 336, distance: 44.9
click at [1216, 336] on div "home_2 Start point Welcome message block_bot_response Bot Response 🔙 Main menu …" at bounding box center [779, 406] width 1494 height 750
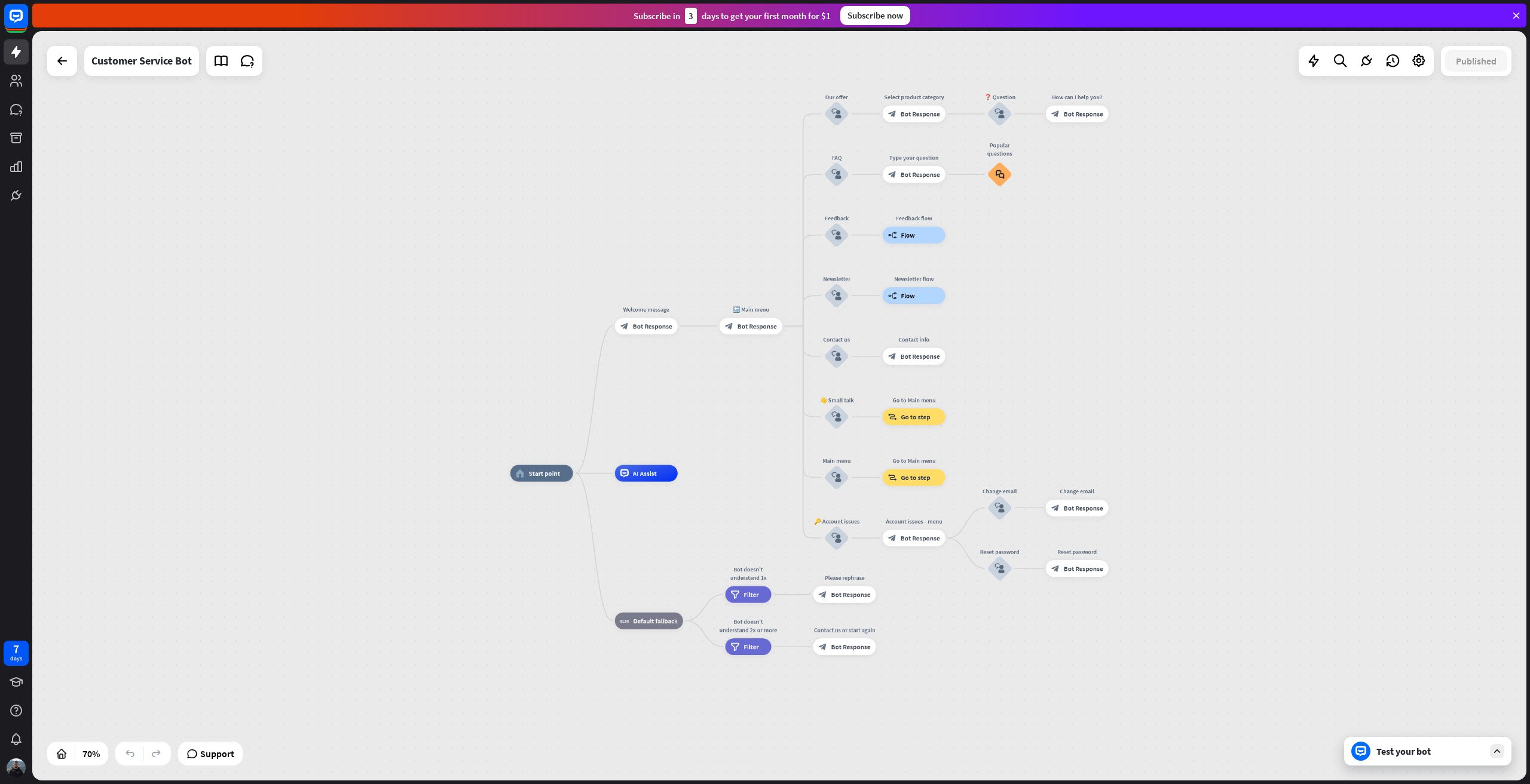
click at [1452, 754] on div "Test your bot" at bounding box center [1430, 752] width 107 height 12
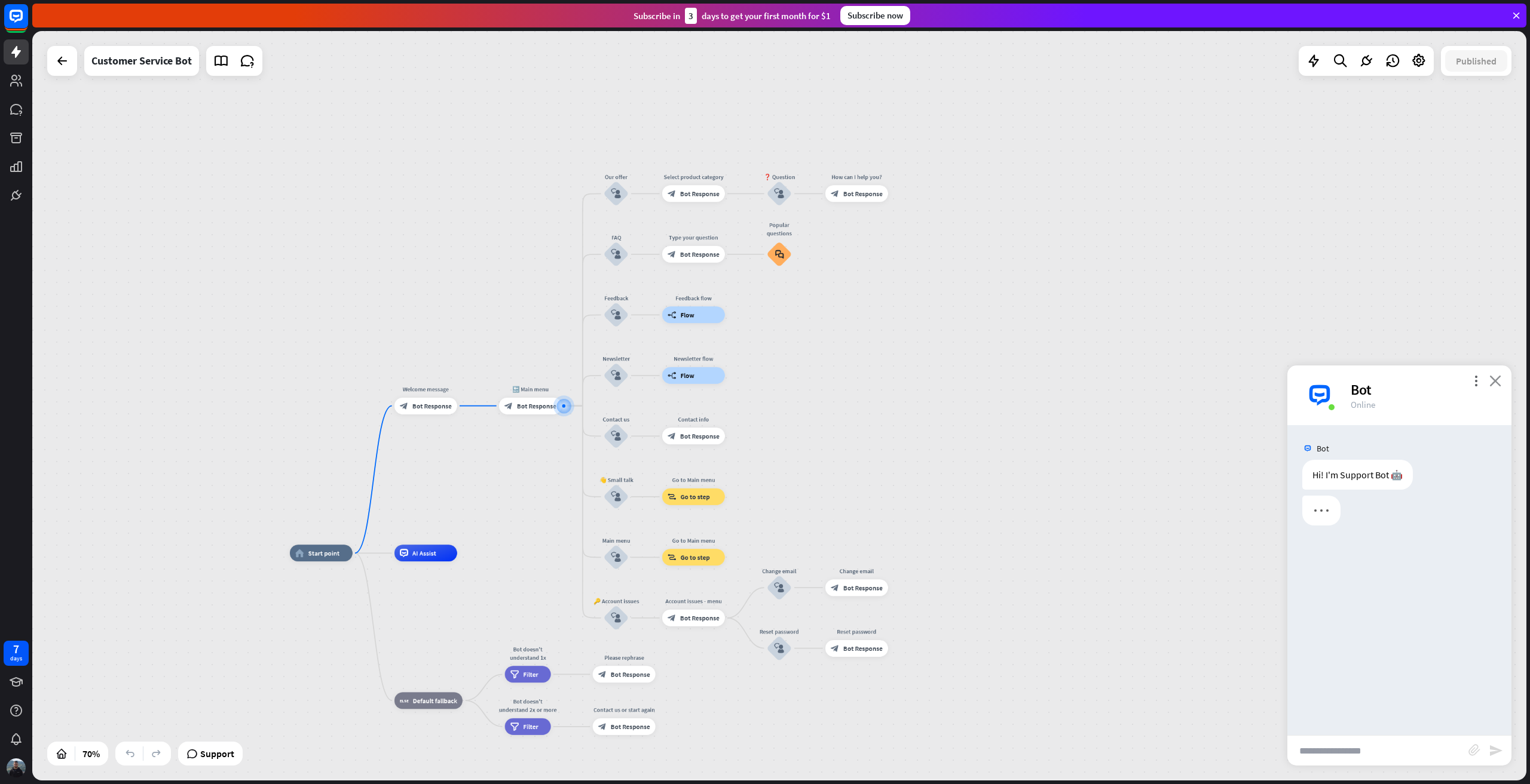
click at [1492, 378] on icon "close" at bounding box center [1495, 380] width 12 height 11
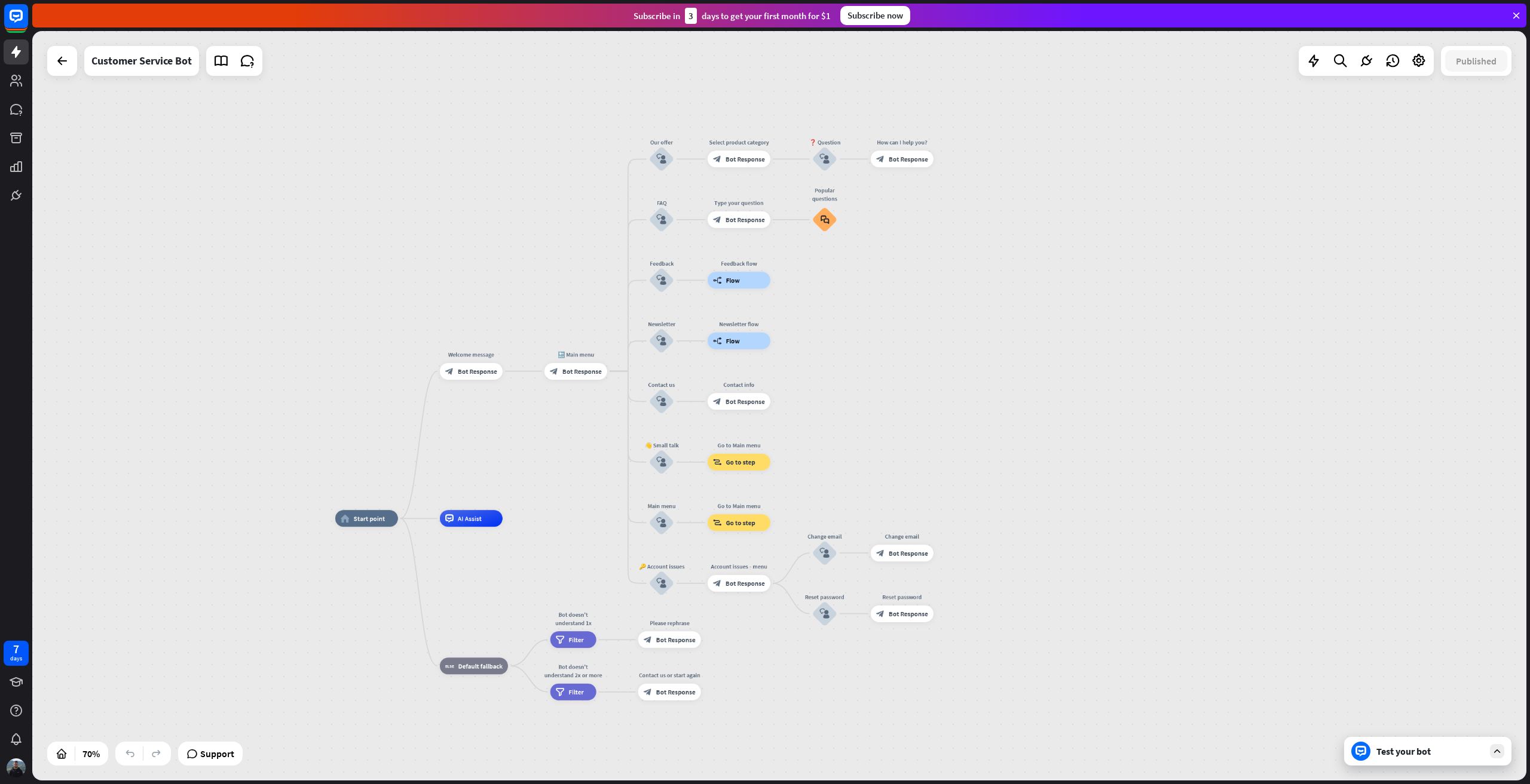
drag, startPoint x: 998, startPoint y: 392, endPoint x: 1078, endPoint y: 323, distance: 105.6
click at [1078, 323] on div "home_2 Start point Welcome message block_bot_response Bot Response 🔙 Main menu …" at bounding box center [779, 406] width 1494 height 750
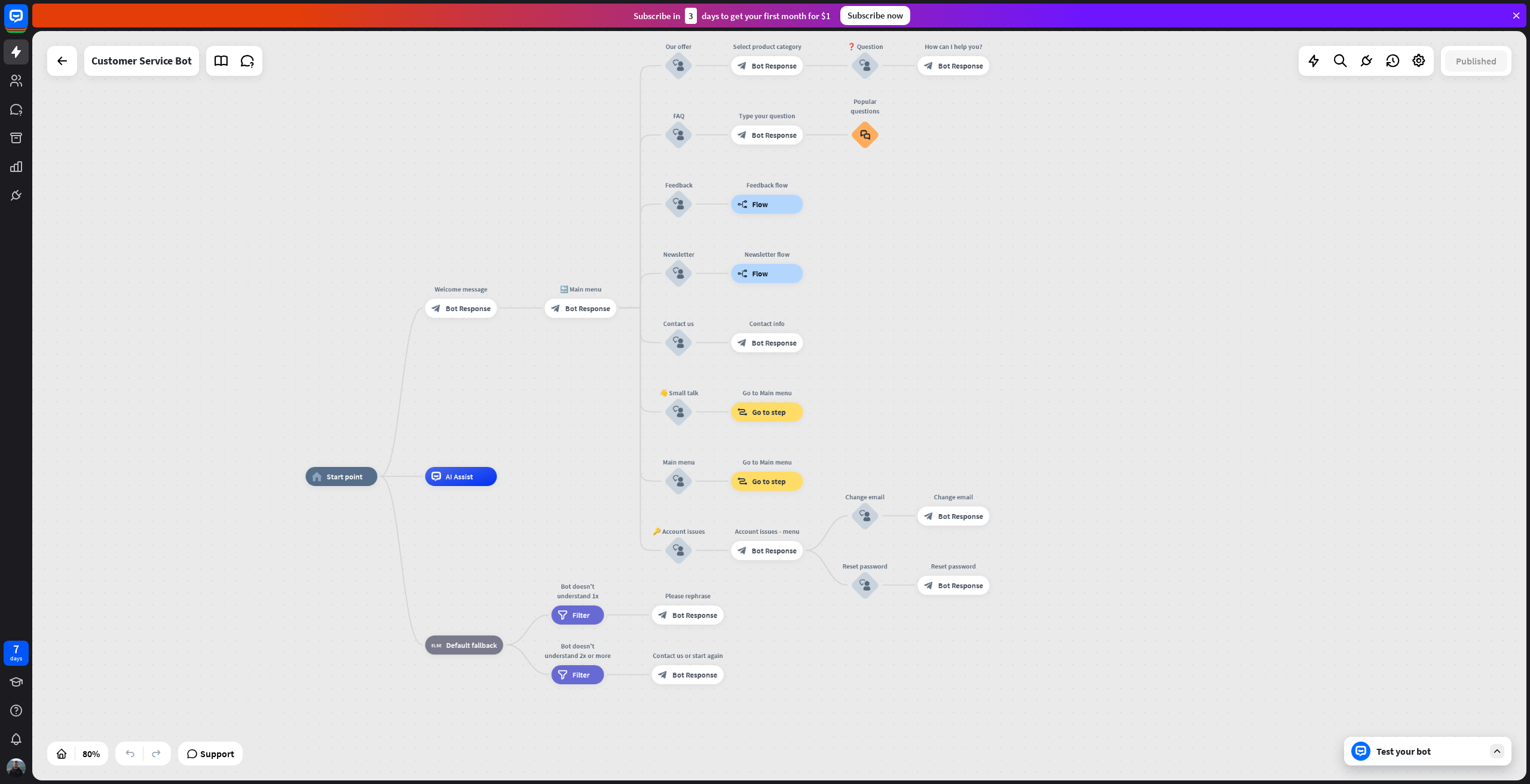
drag, startPoint x: 1043, startPoint y: 341, endPoint x: 1064, endPoint y: 321, distance: 29.0
click at [1064, 321] on div "home_2 Start point Welcome message block_bot_response Bot Response 🔙 Main menu …" at bounding box center [779, 406] width 1494 height 750
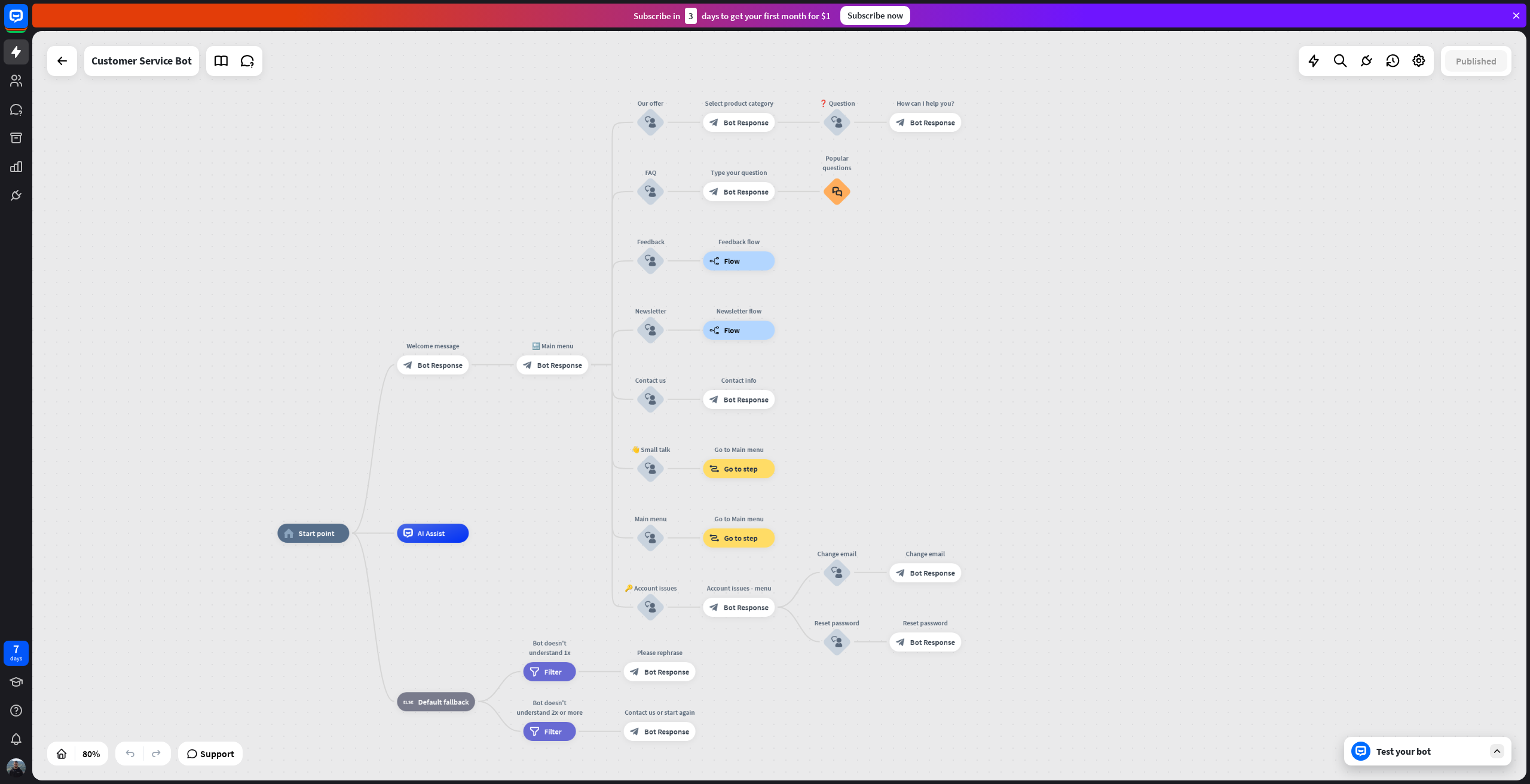
drag, startPoint x: 1079, startPoint y: 309, endPoint x: 1051, endPoint y: 365, distance: 62.6
click at [1051, 365] on div "home_2 Start point Welcome message block_bot_response Bot Response 🔙 Main menu …" at bounding box center [779, 406] width 1494 height 750
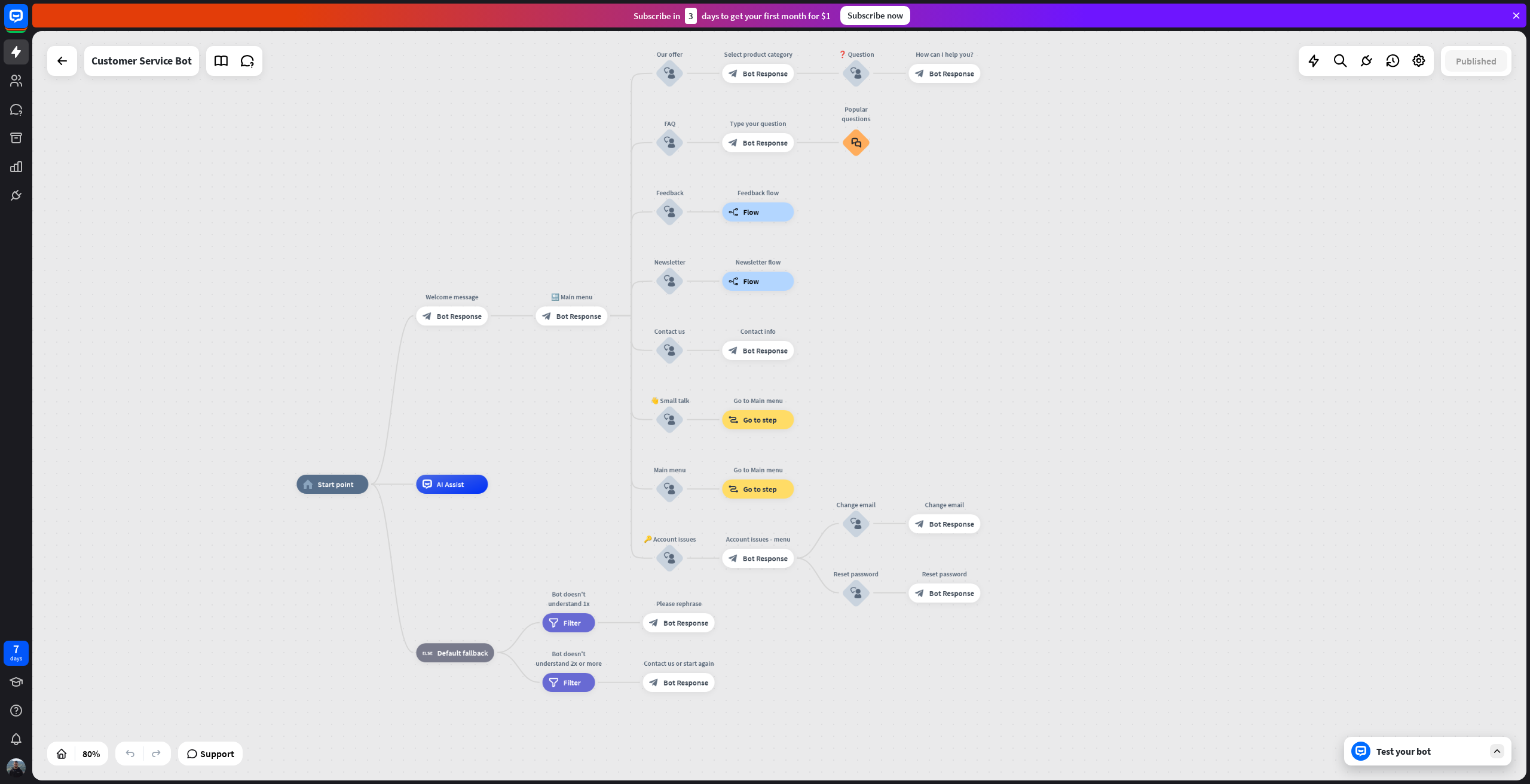
drag, startPoint x: 1051, startPoint y: 365, endPoint x: 1070, endPoint y: 316, distance: 52.6
click at [1070, 316] on div "home_2 Start point Welcome message block_bot_response Bot Response 🔙 Main menu …" at bounding box center [779, 406] width 1494 height 750
